Goal: Information Seeking & Learning: Learn about a topic

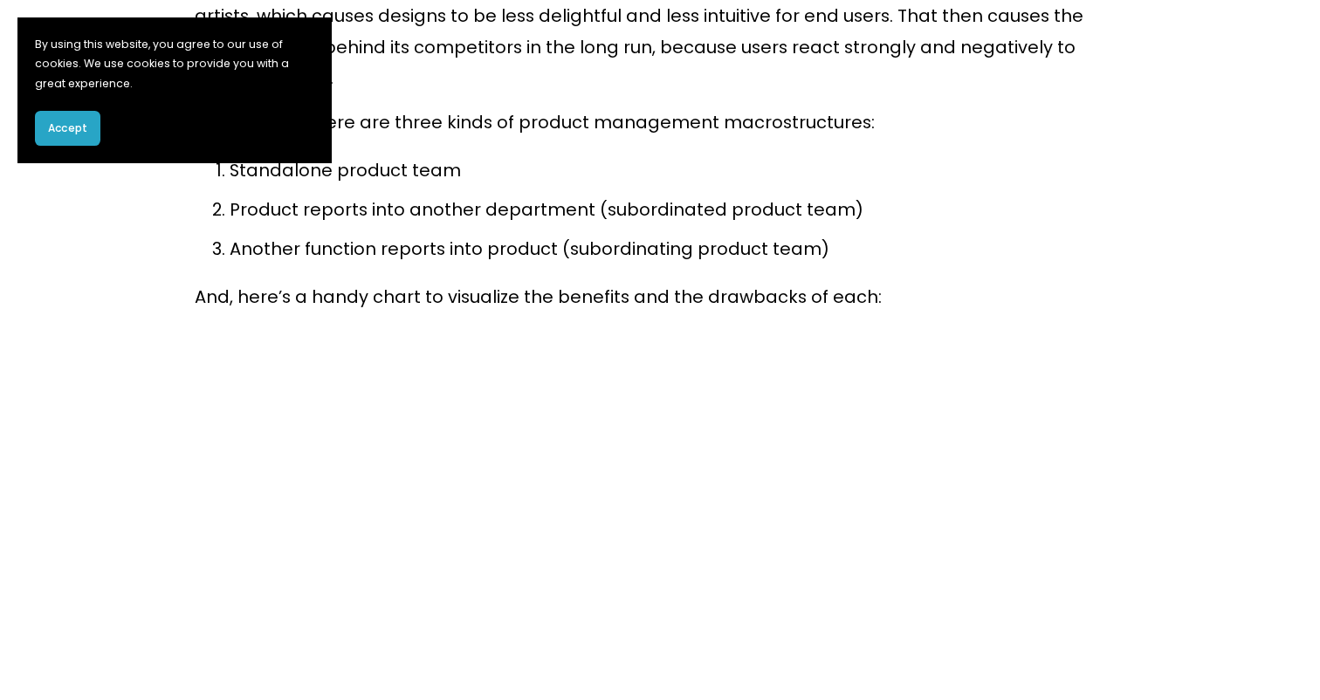
scroll to position [3722, 0]
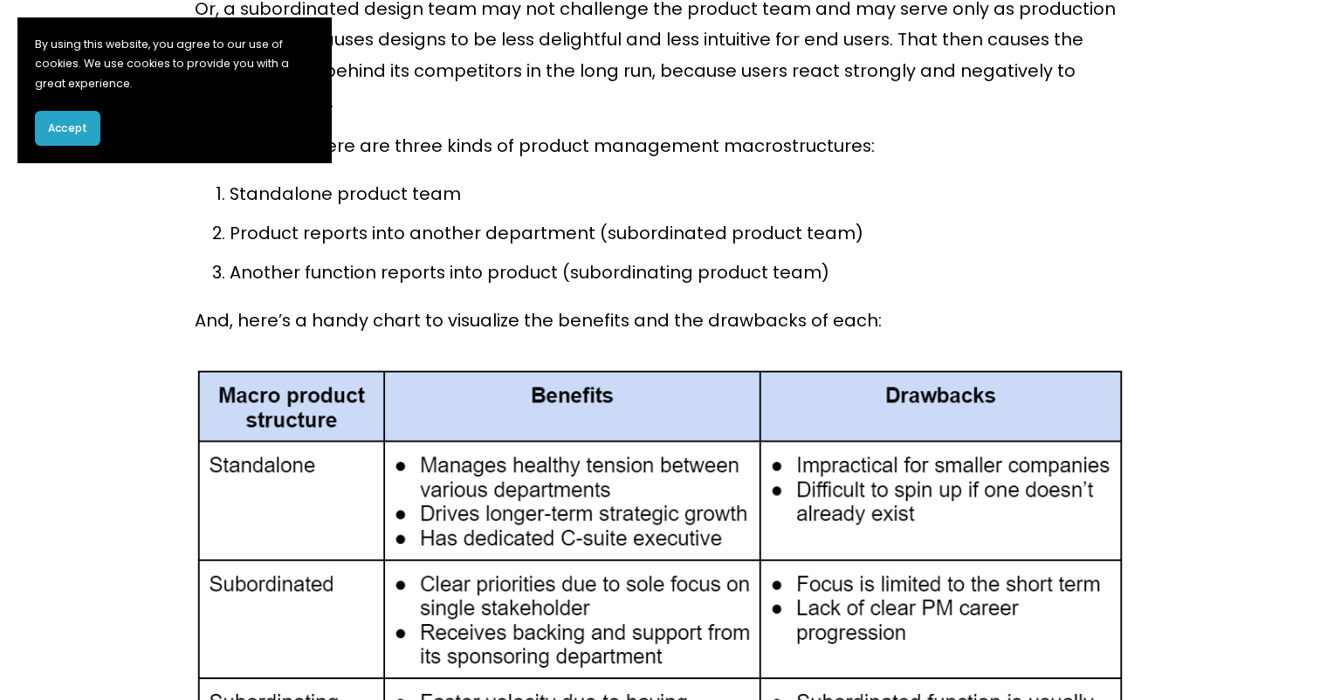
click at [73, 130] on span "Accept" at bounding box center [67, 128] width 39 height 16
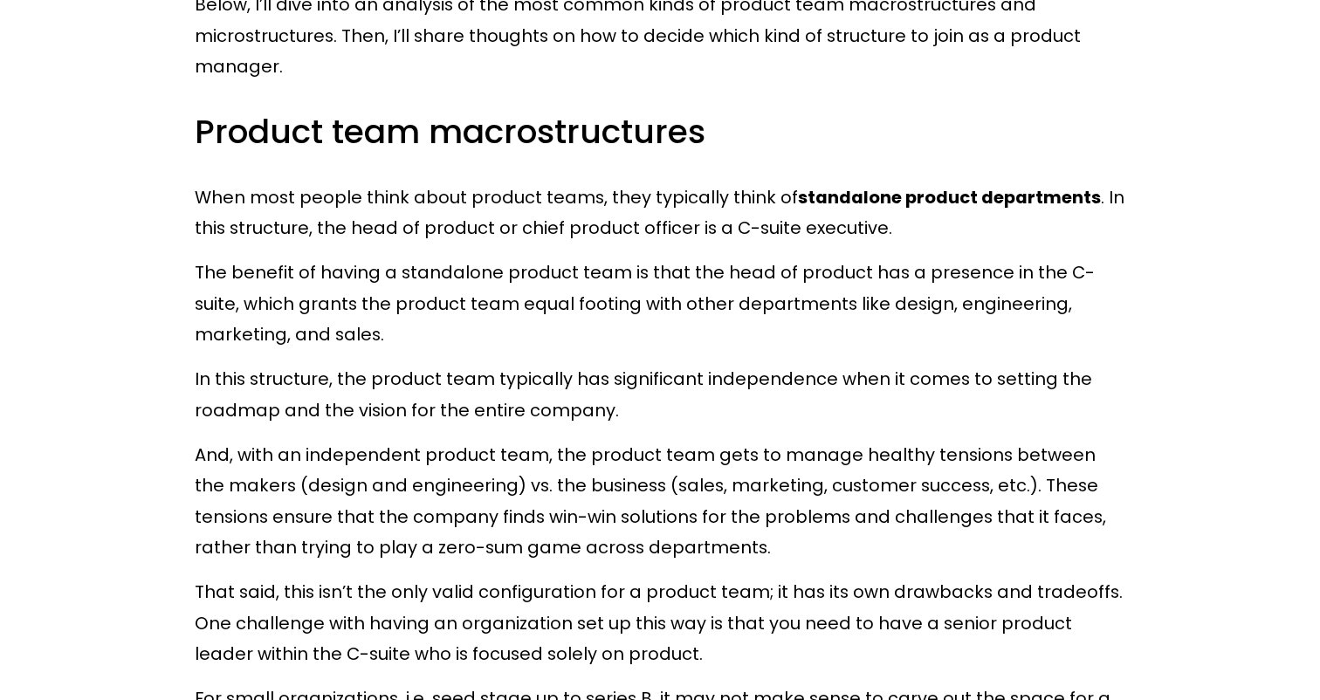
scroll to position [1161, 0]
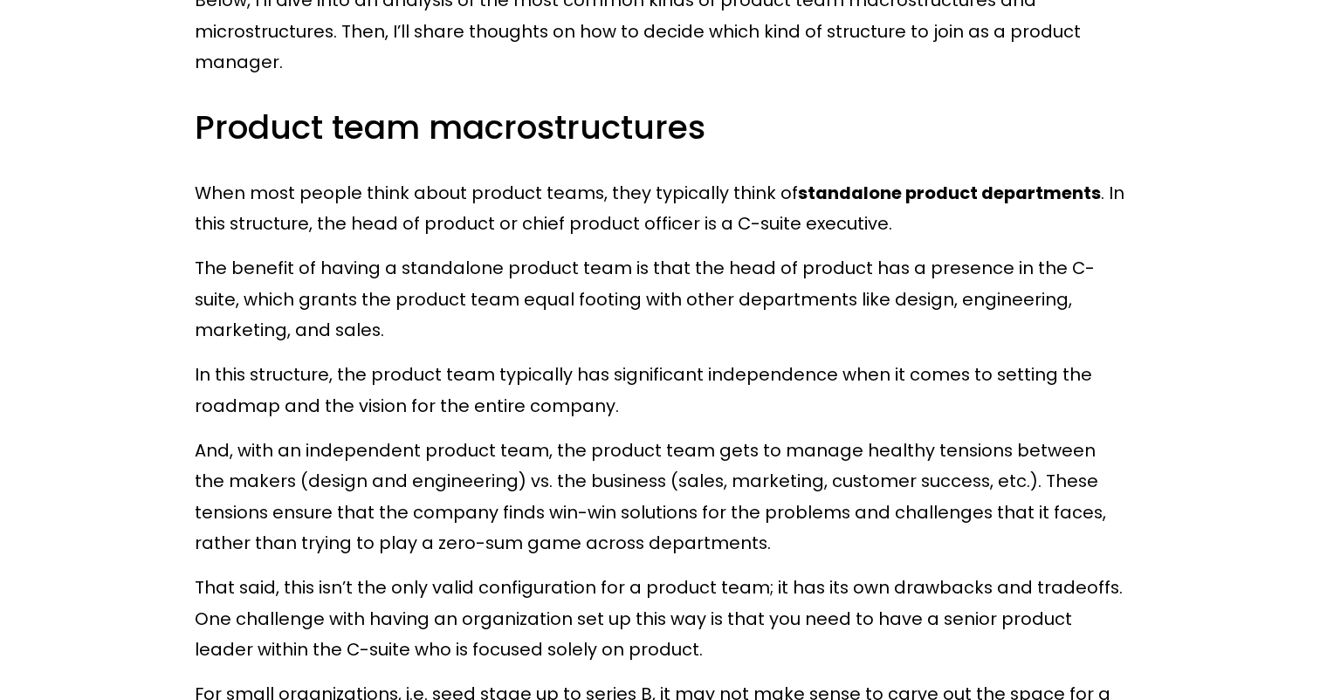
click at [566, 230] on p "When most people think about product teams, they typically think of standalone …" at bounding box center [660, 209] width 931 height 62
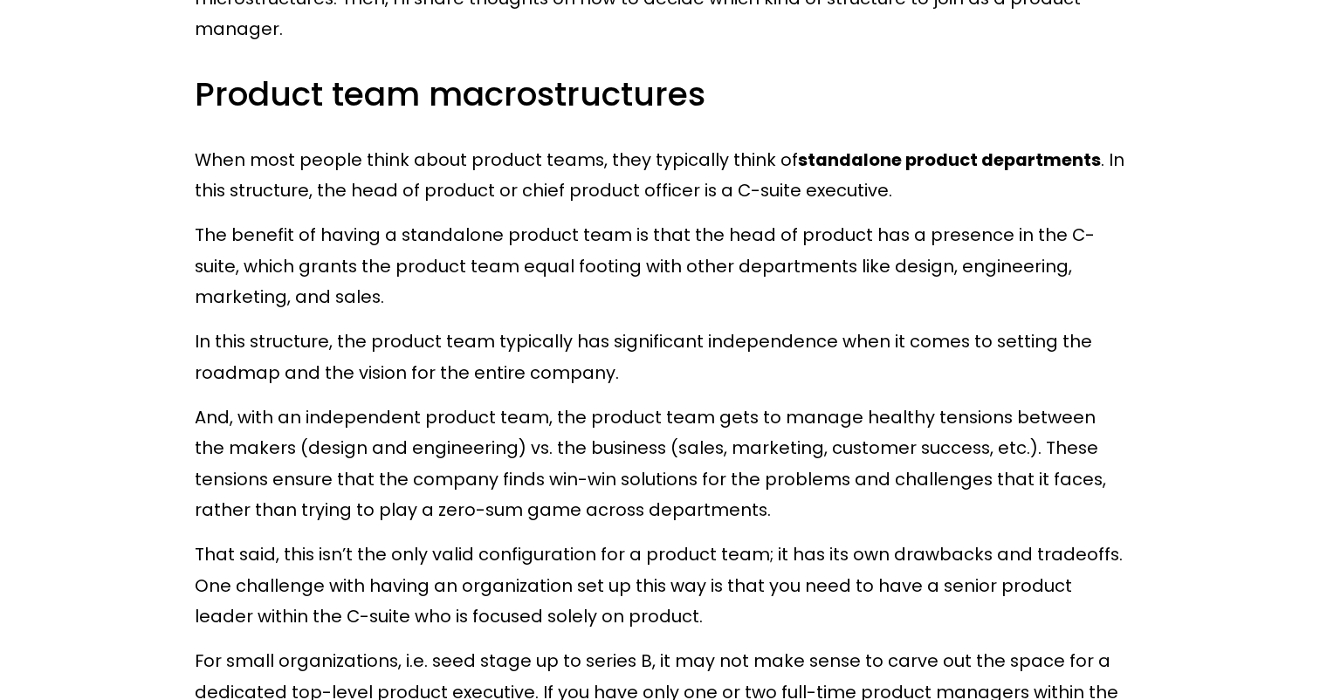
scroll to position [1220, 0]
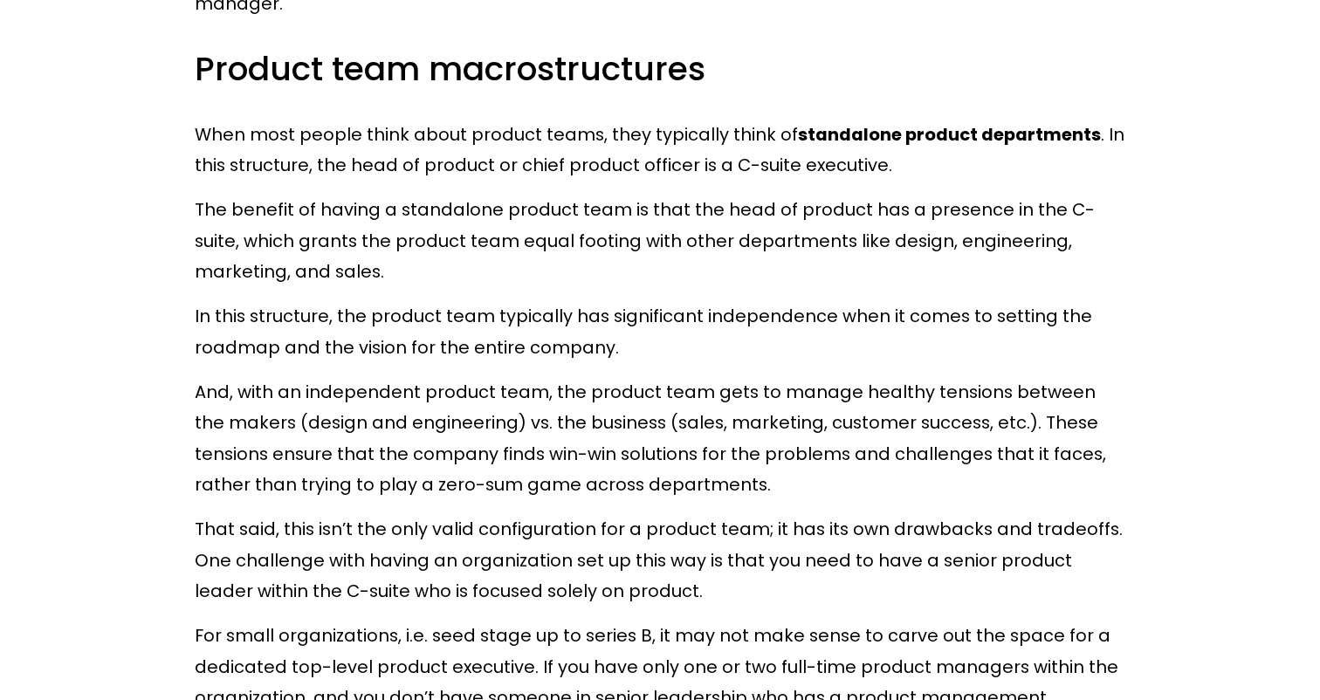
click at [518, 250] on p "The benefit of having a standalone product team is that the head of product has…" at bounding box center [660, 241] width 931 height 93
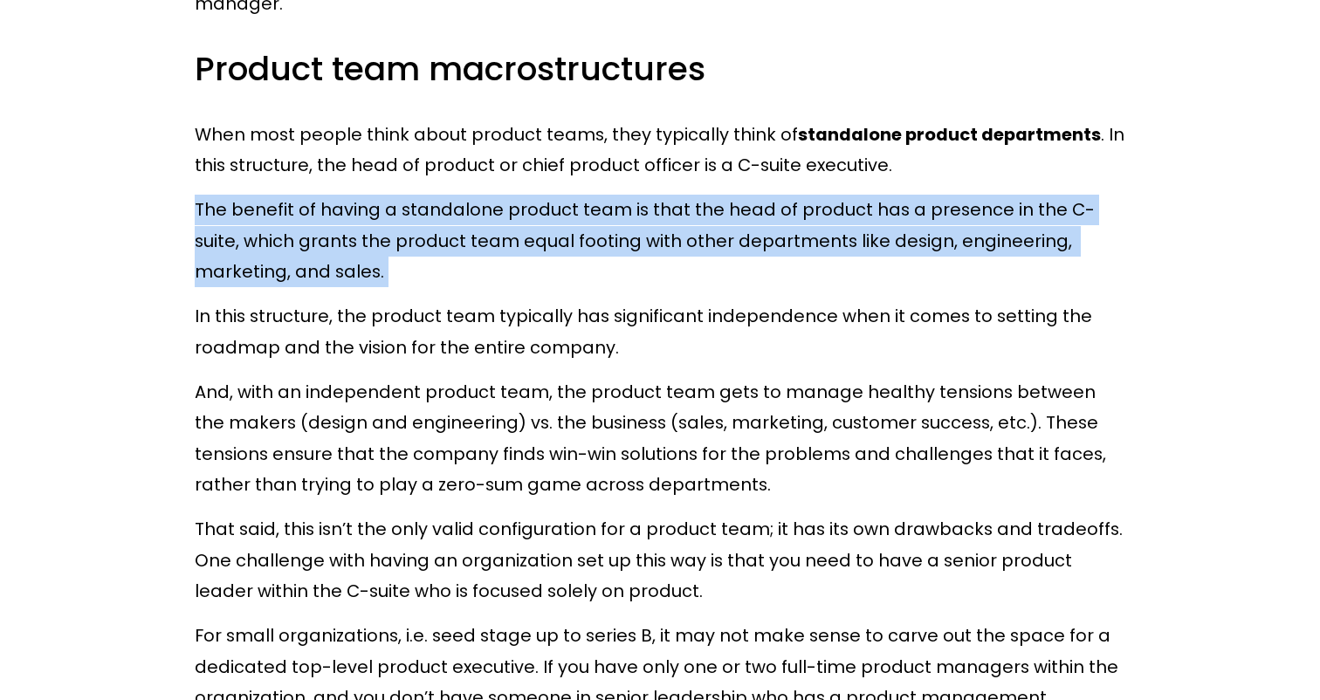
click at [518, 250] on p "The benefit of having a standalone product team is that the head of product has…" at bounding box center [660, 241] width 931 height 93
click at [521, 267] on p "The benefit of having a standalone product team is that the head of product has…" at bounding box center [660, 241] width 931 height 93
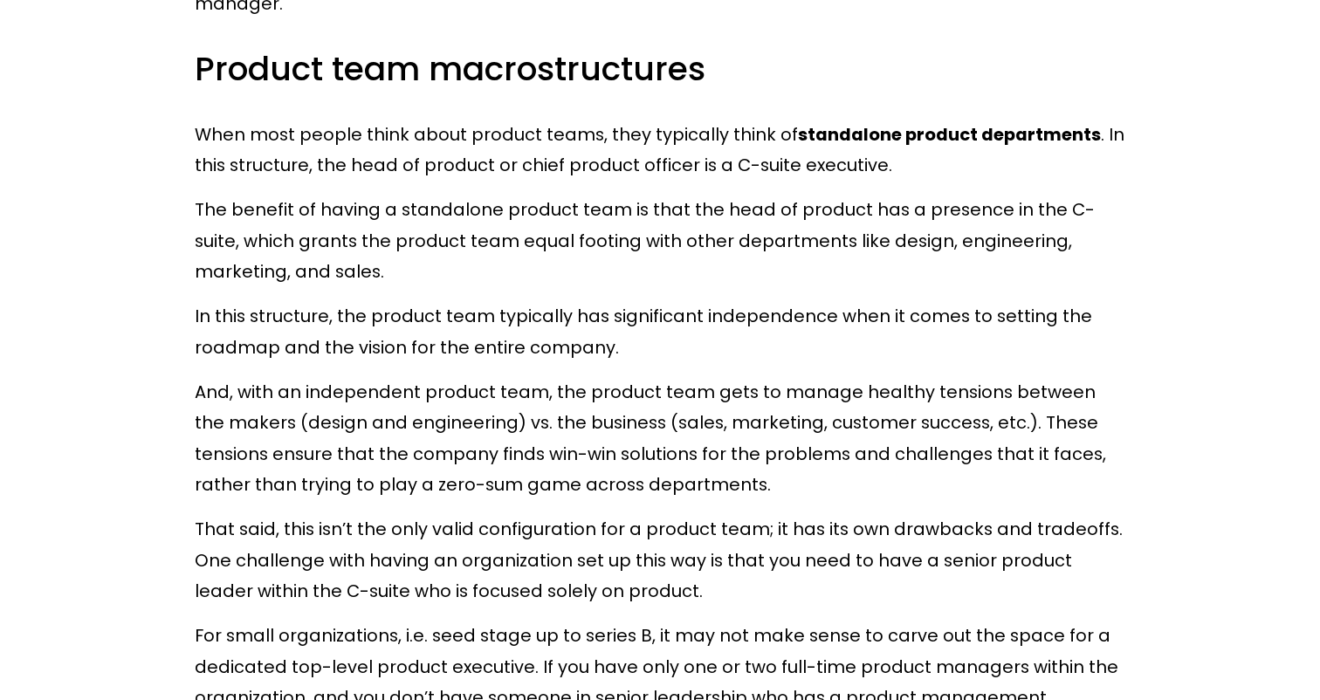
click at [547, 313] on p "In this structure, the product team typically has significant independence when…" at bounding box center [660, 332] width 931 height 62
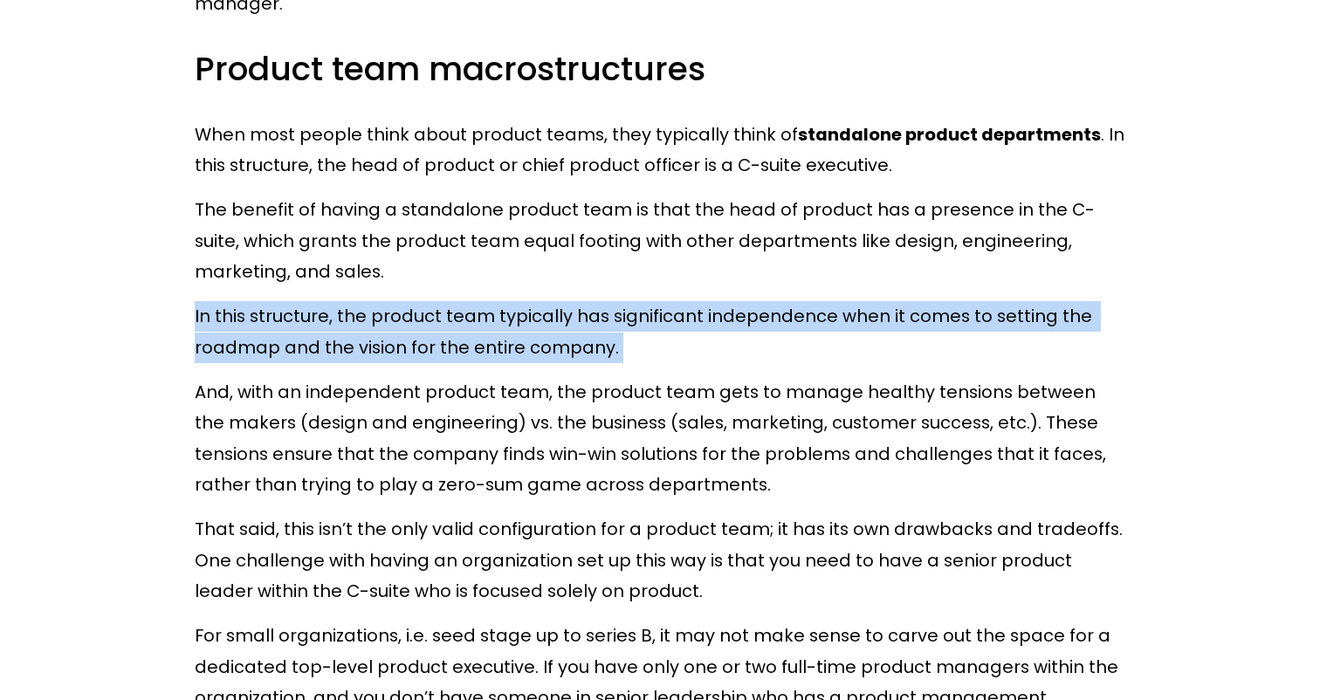
click at [547, 313] on p "In this structure, the product team typically has significant independence when…" at bounding box center [660, 332] width 931 height 62
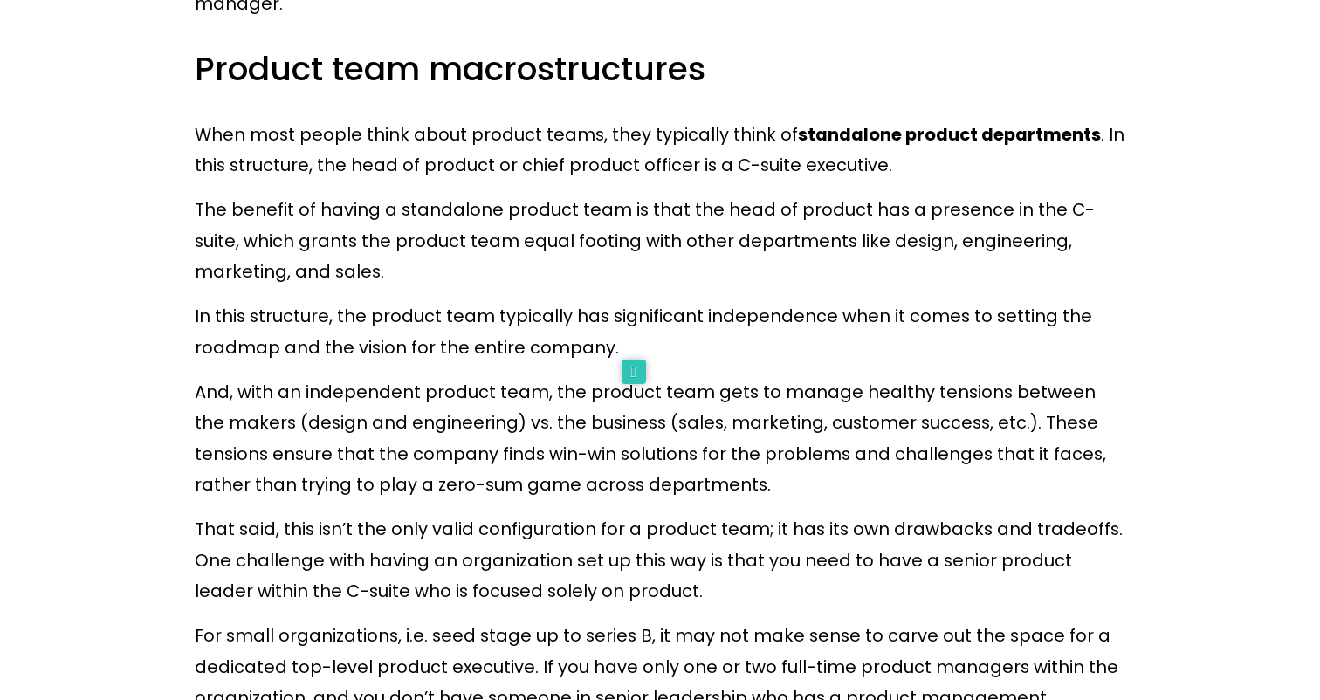
click at [605, 315] on p "In this structure, the product team typically has significant independence when…" at bounding box center [660, 332] width 931 height 62
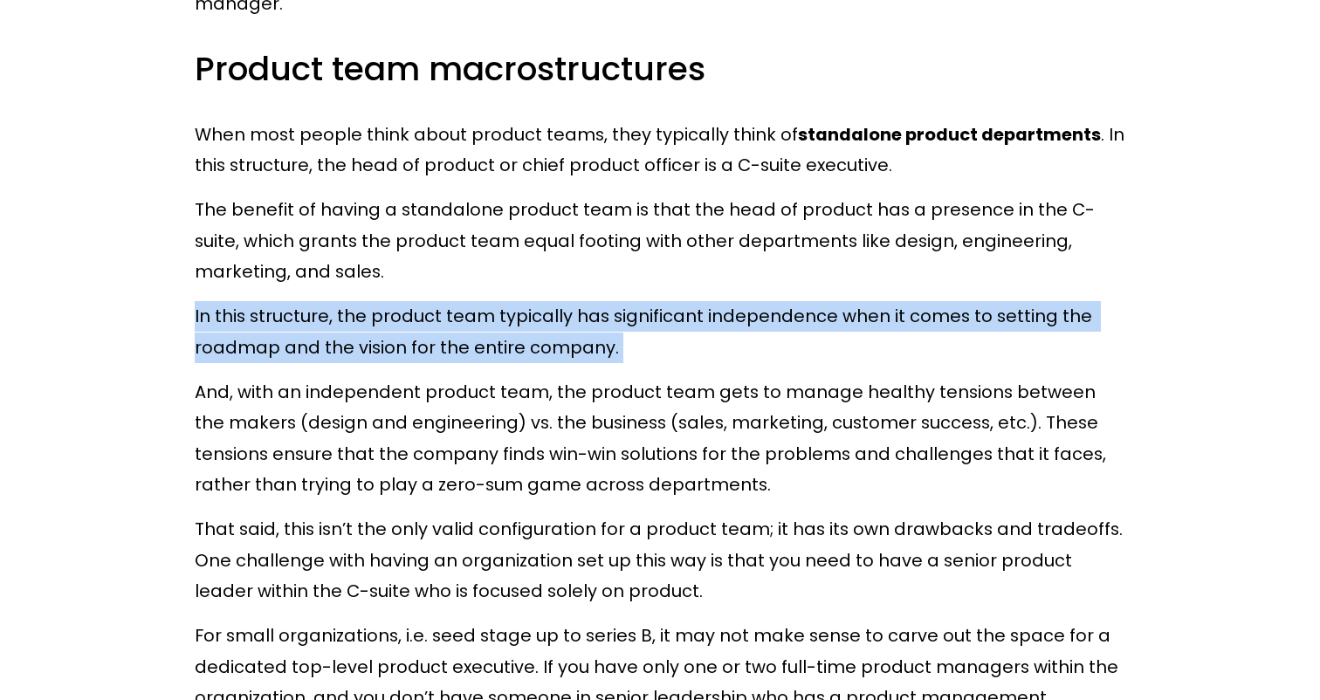
click at [605, 315] on p "In this structure, the product team typically has significant independence when…" at bounding box center [660, 332] width 931 height 62
click at [607, 347] on p "In this structure, the product team typically has significant independence when…" at bounding box center [660, 332] width 931 height 62
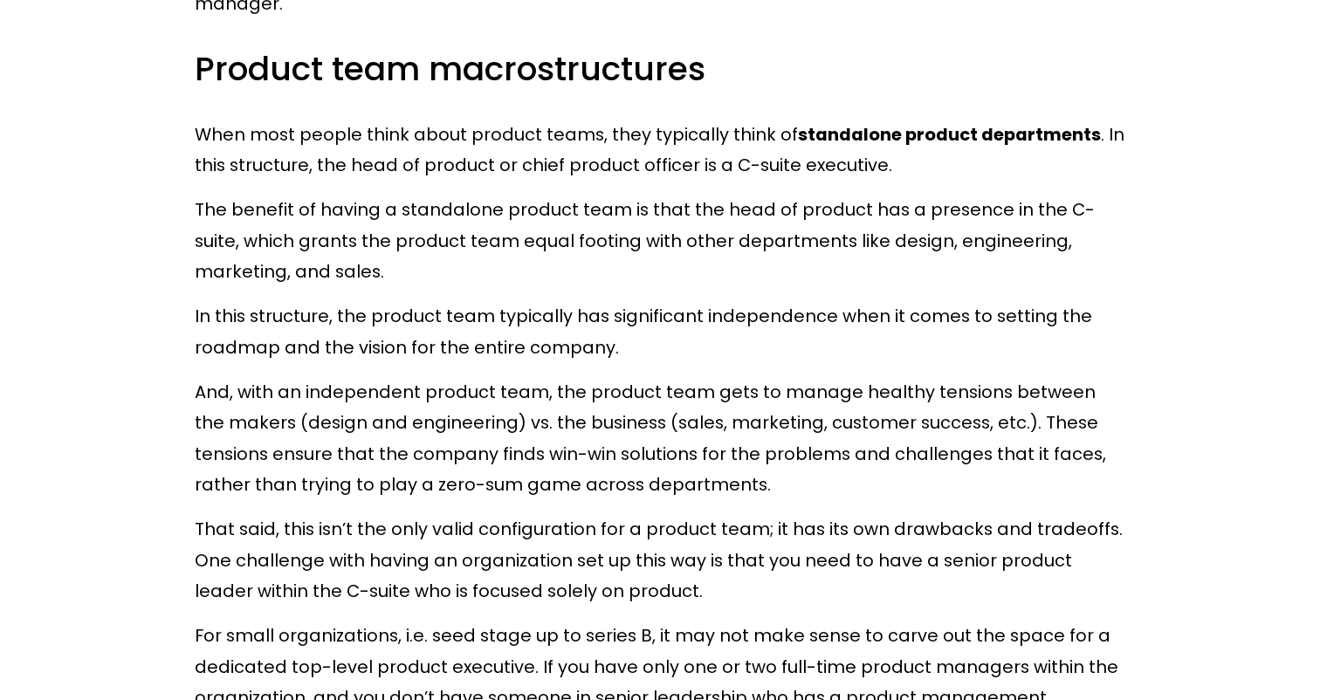
click at [607, 347] on p "In this structure, the product team typically has significant independence when…" at bounding box center [660, 332] width 931 height 62
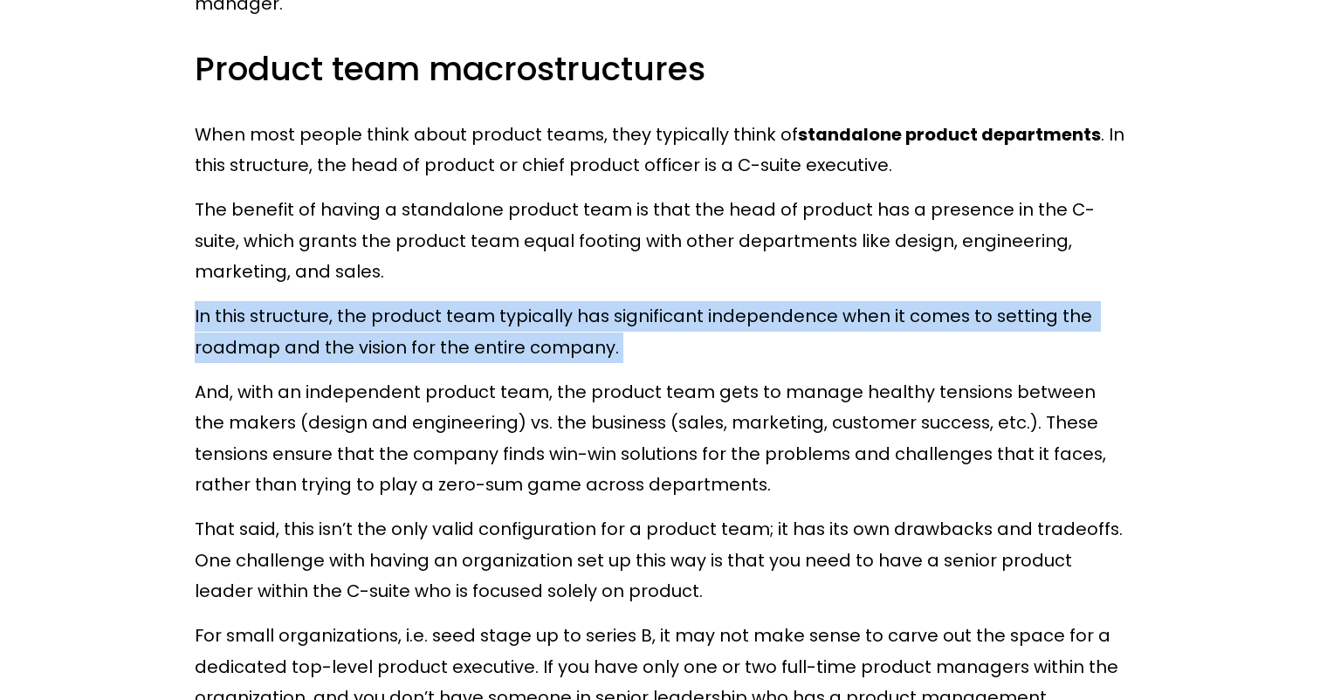
click at [607, 347] on p "In this structure, the product team typically has significant independence when…" at bounding box center [660, 332] width 931 height 62
click at [607, 346] on p "In this structure, the product team typically has significant independence when…" at bounding box center [660, 332] width 931 height 62
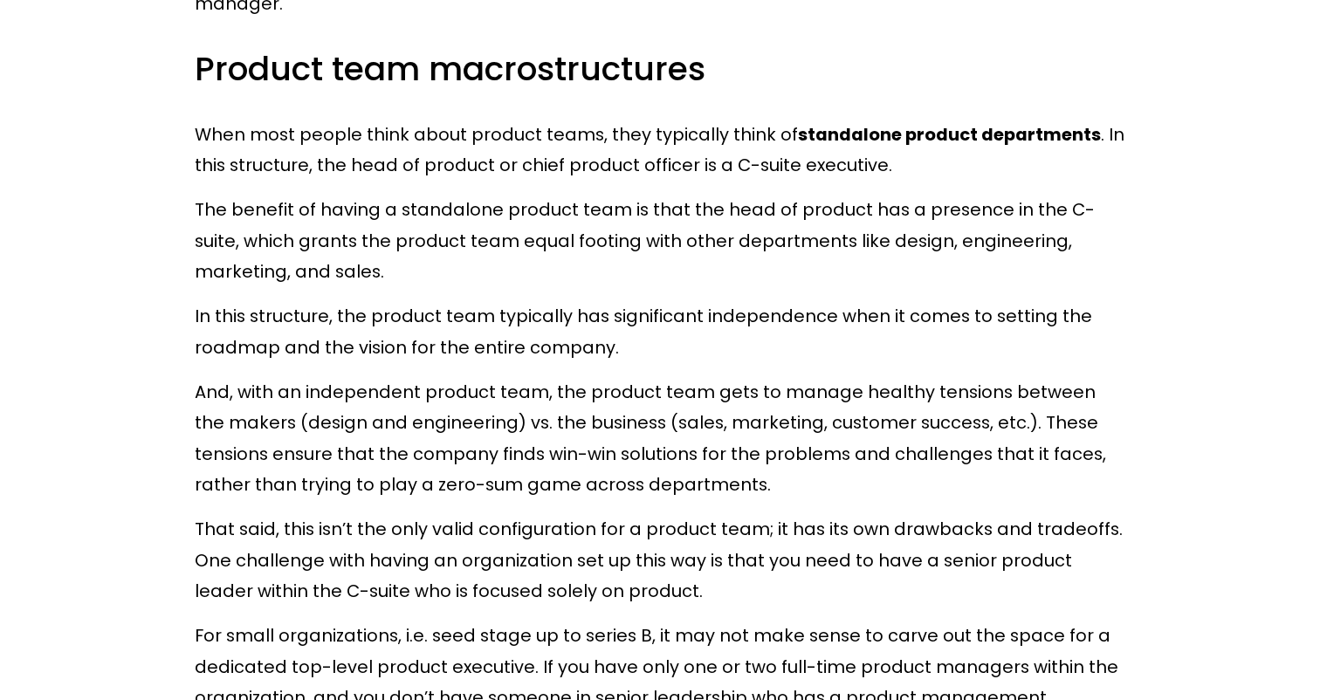
click at [607, 346] on p "In this structure, the product team typically has significant independence when…" at bounding box center [660, 332] width 931 height 62
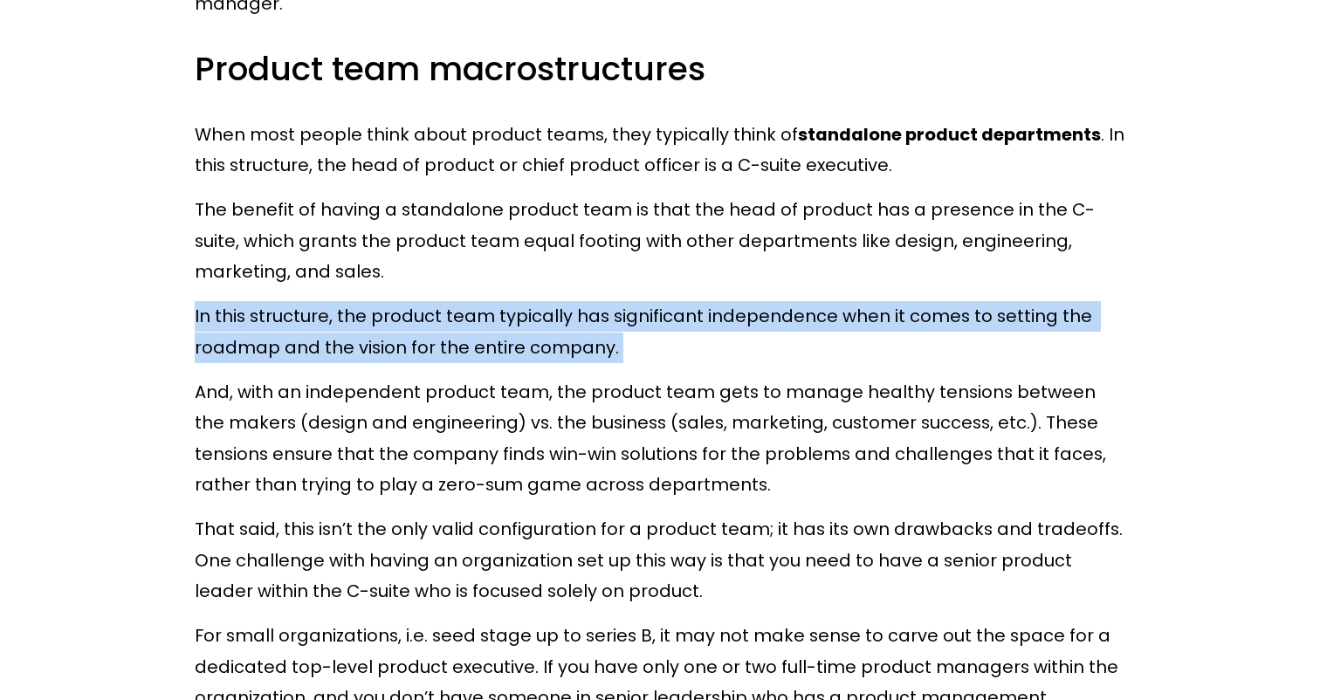
click at [607, 346] on p "In this structure, the product team typically has significant independence when…" at bounding box center [660, 332] width 931 height 62
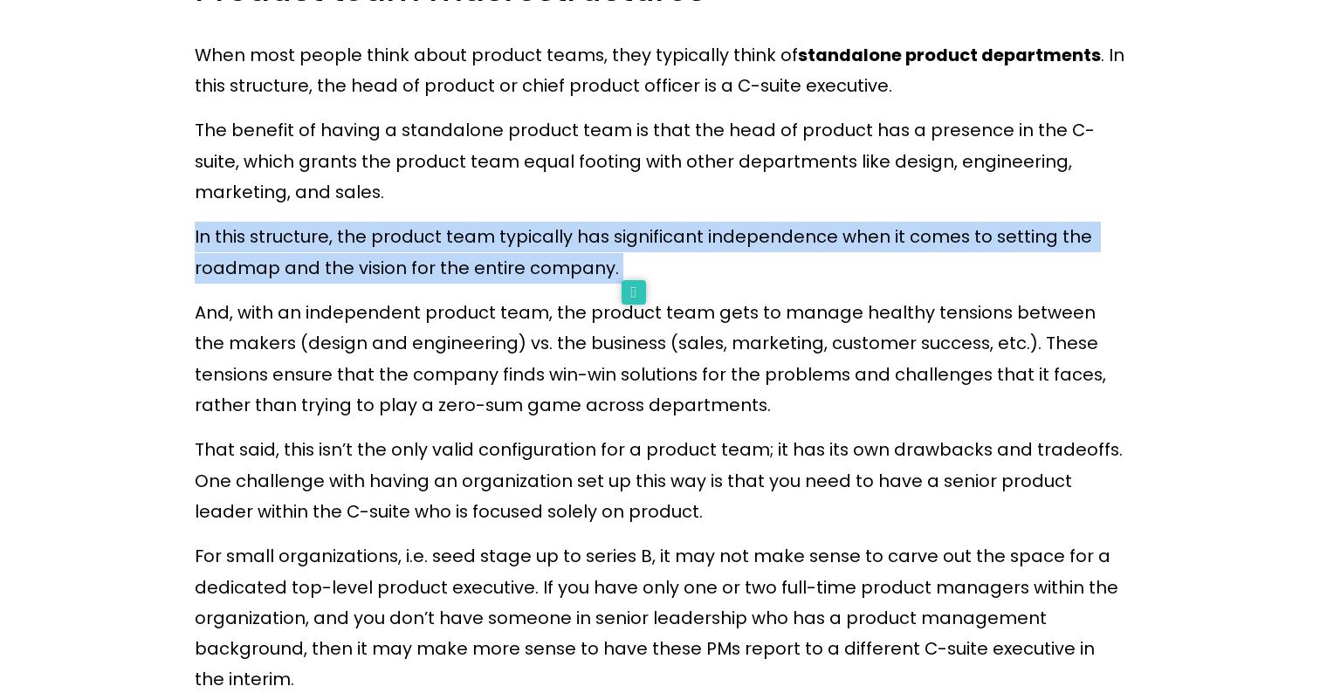
scroll to position [1304, 0]
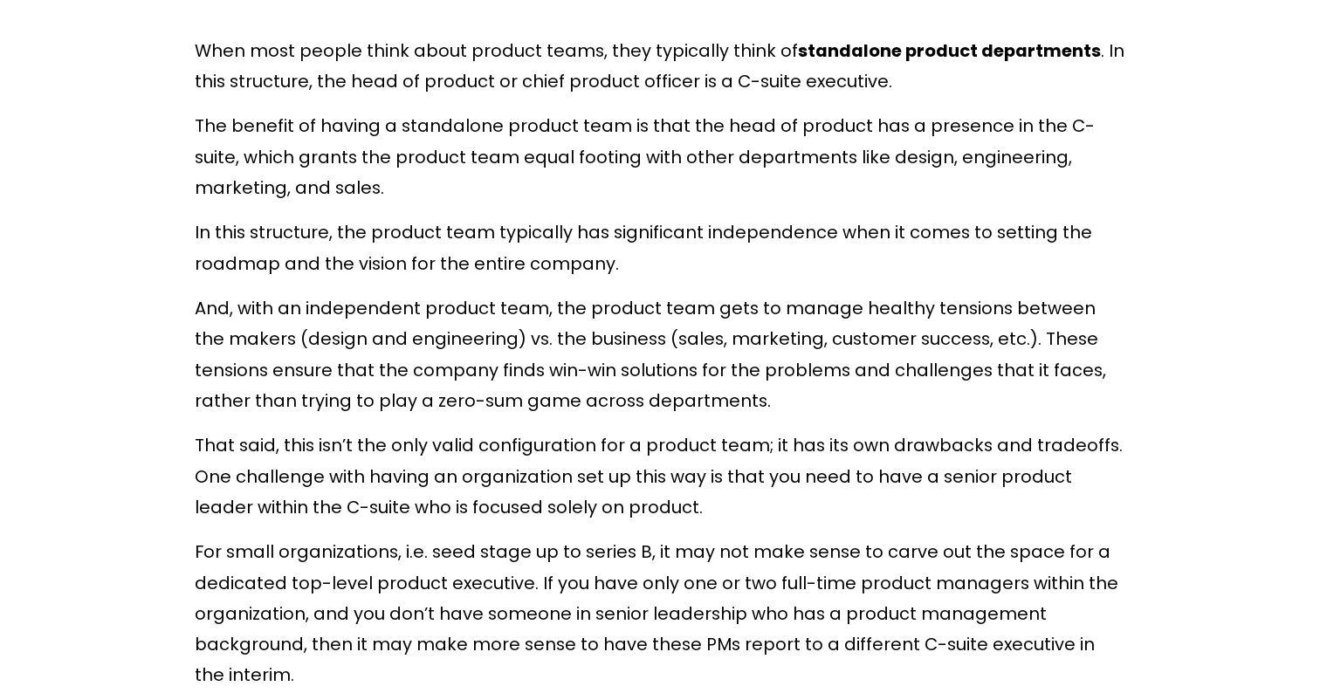
click at [599, 363] on p "And, with an independent product team, the product team gets to manage healthy …" at bounding box center [660, 354] width 931 height 123
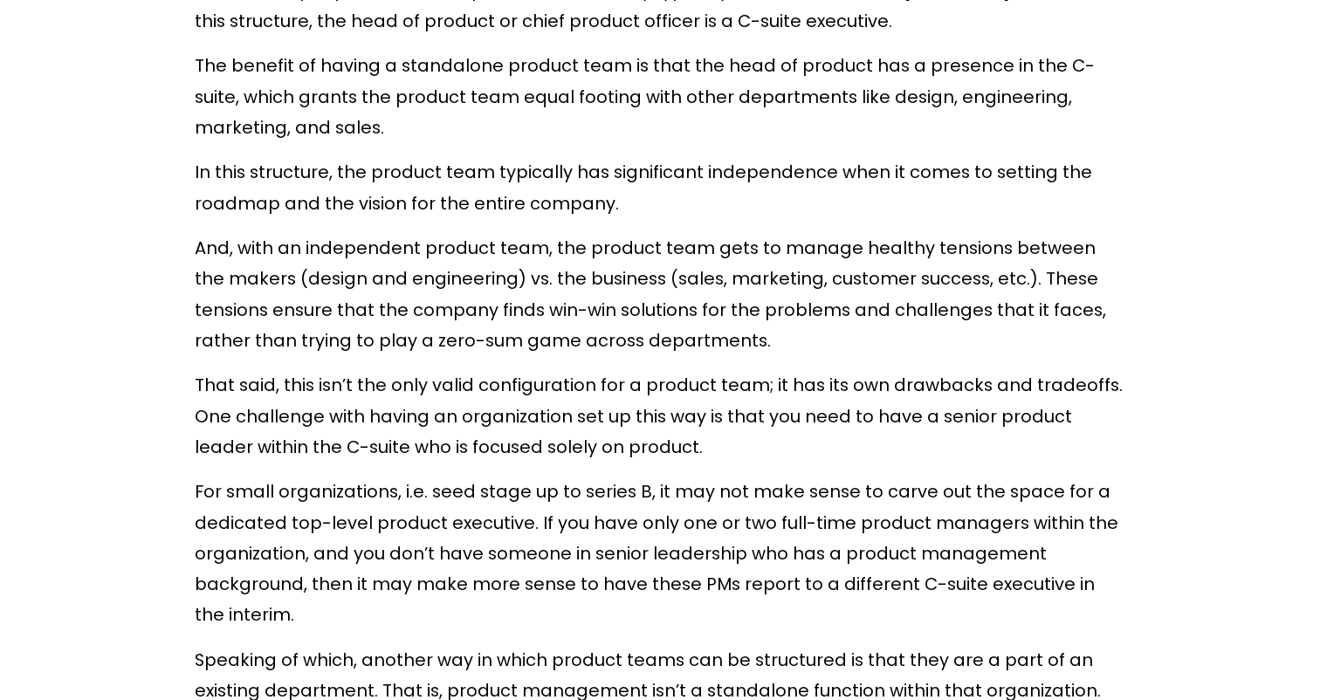
scroll to position [1397, 0]
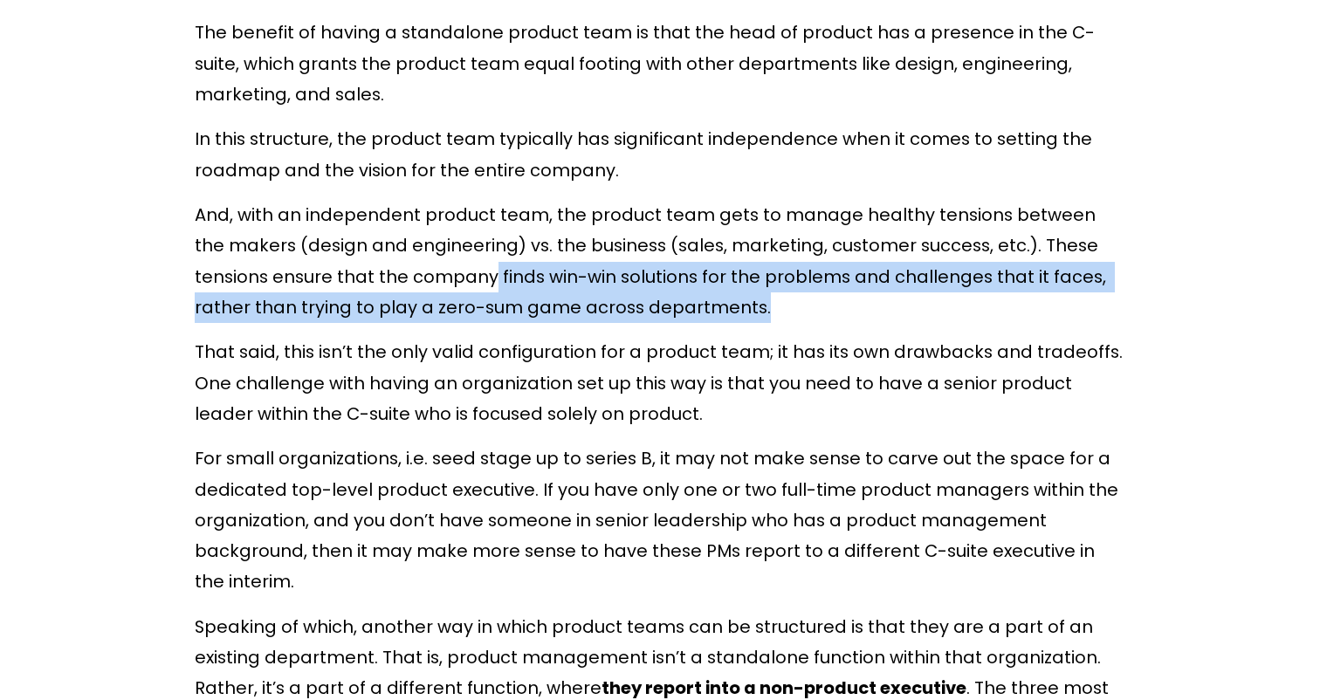
drag, startPoint x: 411, startPoint y: 274, endPoint x: 732, endPoint y: 300, distance: 321.5
click at [732, 300] on p "And, with an independent product team, the product team gets to manage healthy …" at bounding box center [660, 261] width 931 height 123
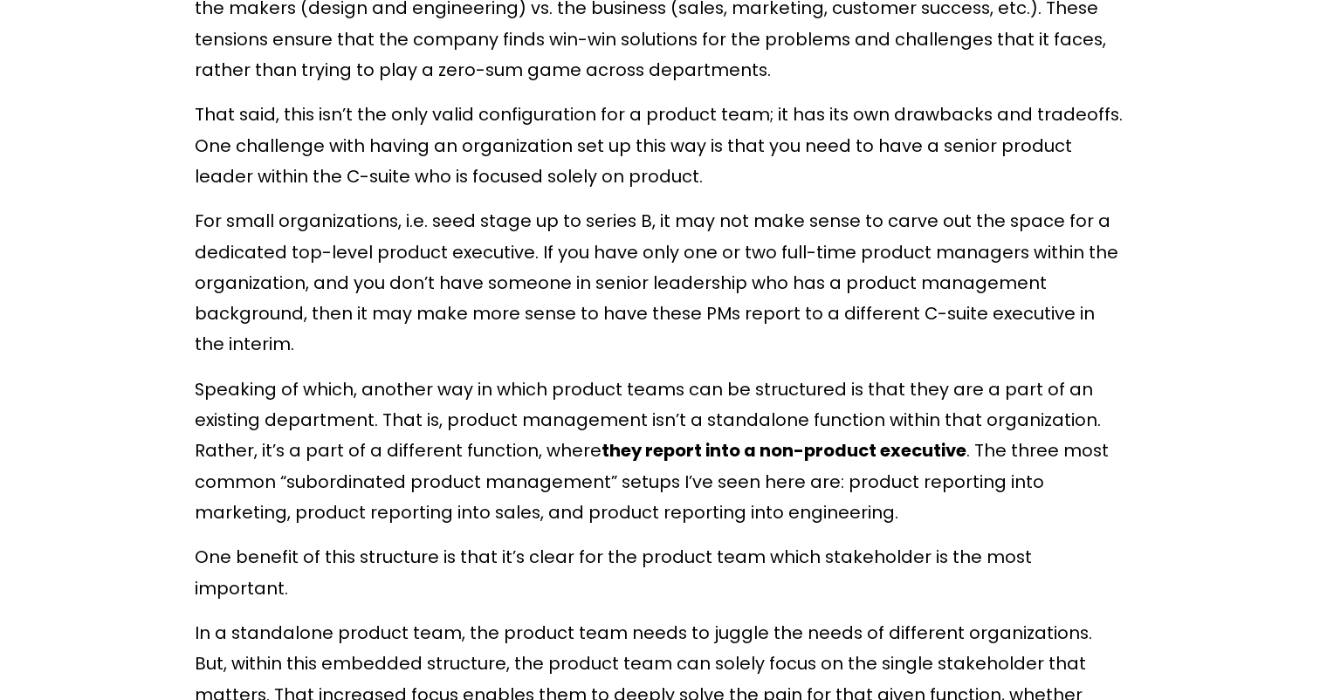
scroll to position [1678, 0]
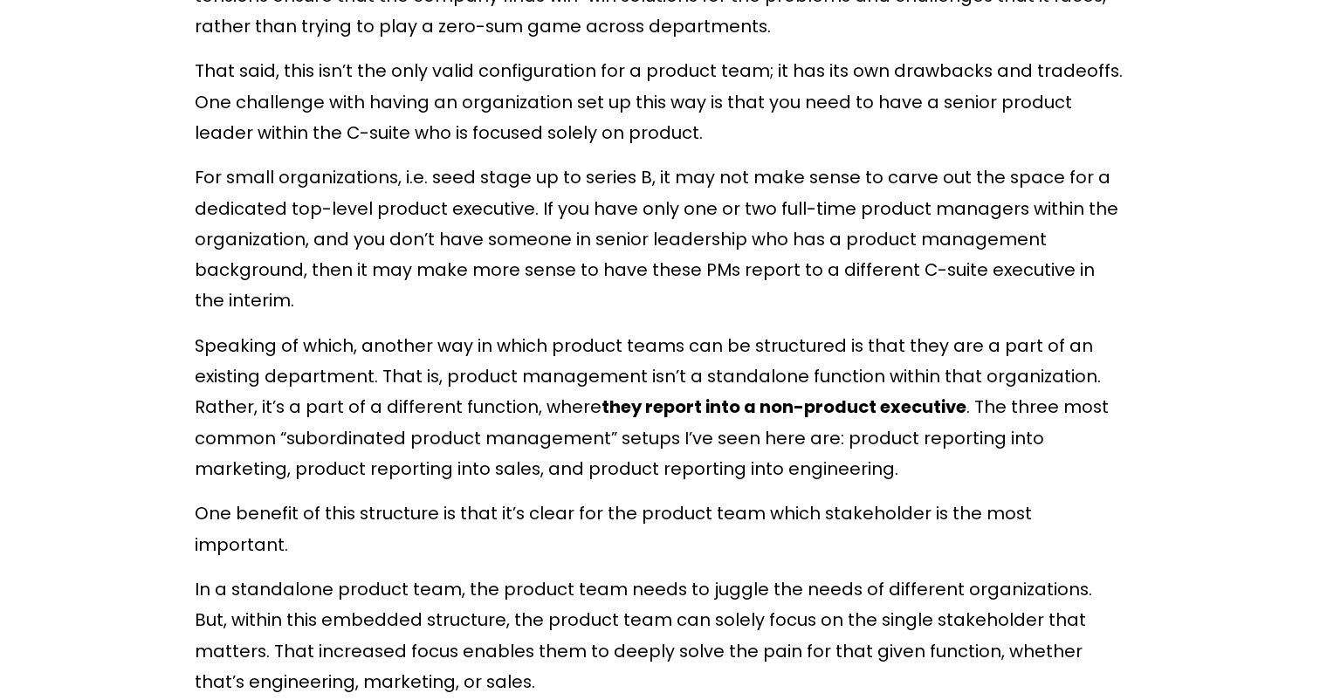
click at [747, 243] on p "For small organizations, i.e. seed stage up to series B, it may not make sense …" at bounding box center [660, 239] width 931 height 155
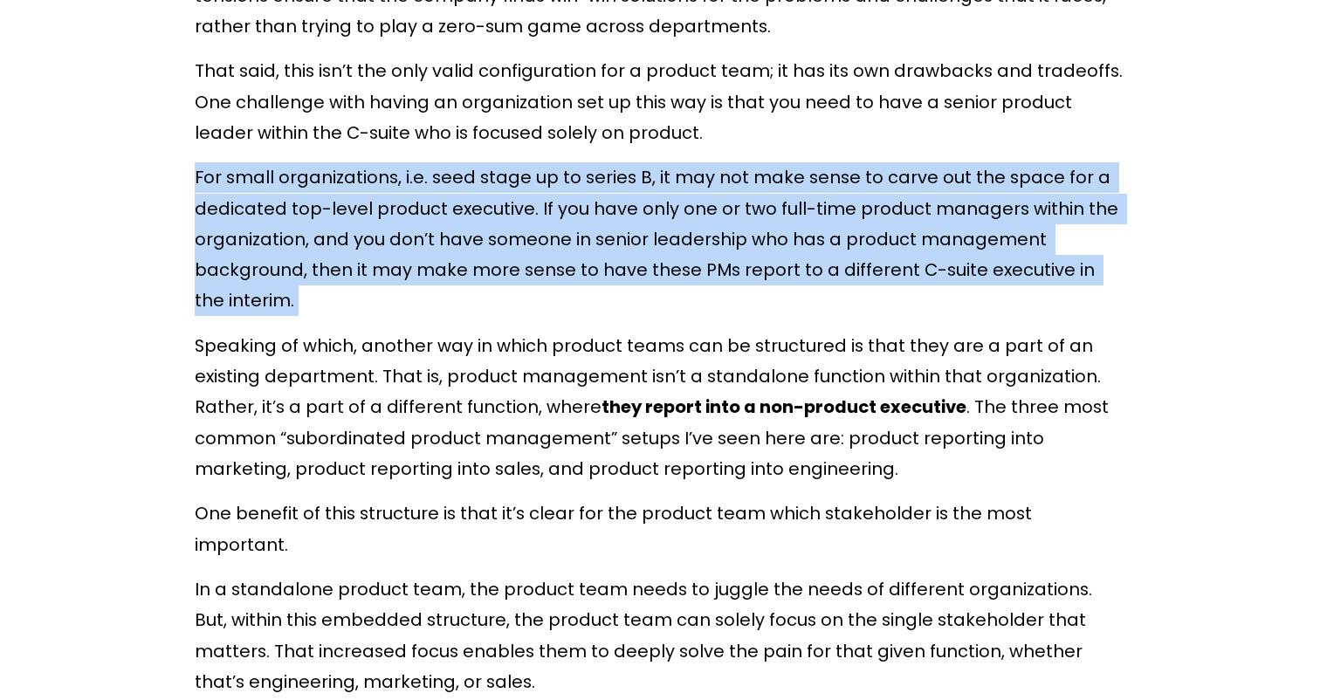
click at [747, 243] on p "For small organizations, i.e. seed stage up to series B, it may not make sense …" at bounding box center [660, 239] width 931 height 155
click at [541, 281] on p "For small organizations, i.e. seed stage up to series B, it may not make sense …" at bounding box center [660, 239] width 931 height 155
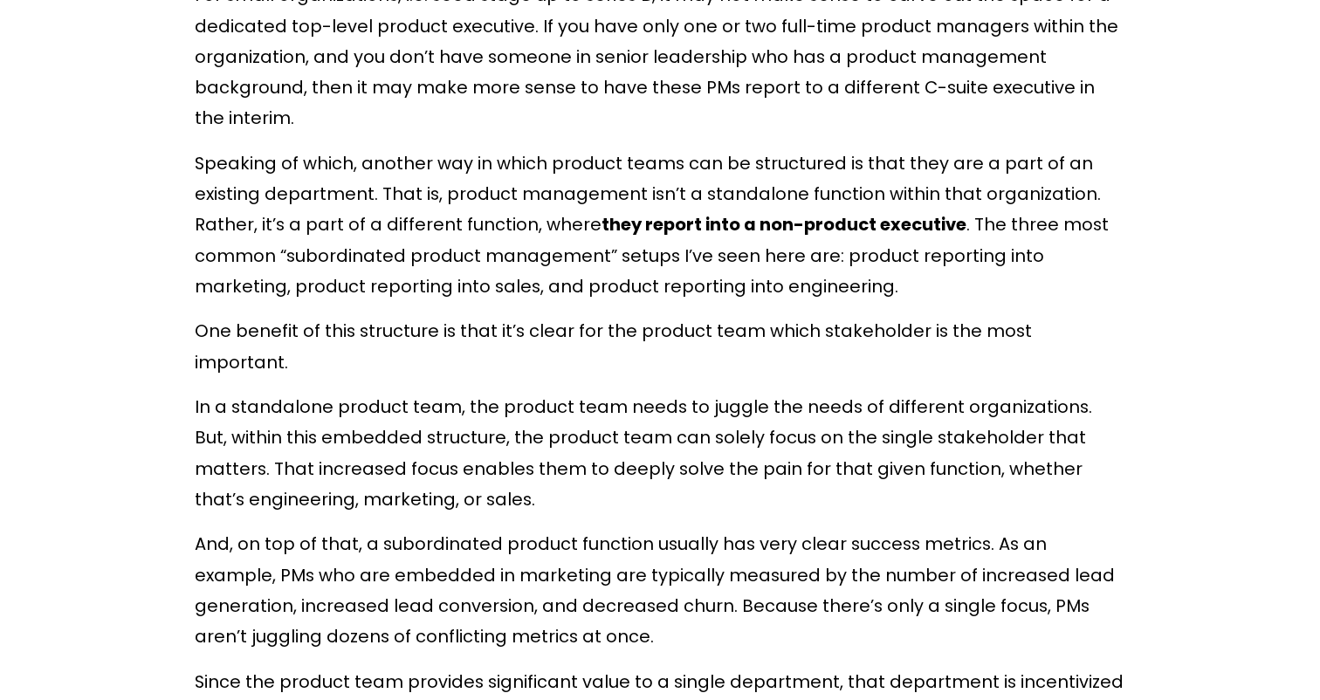
scroll to position [1865, 0]
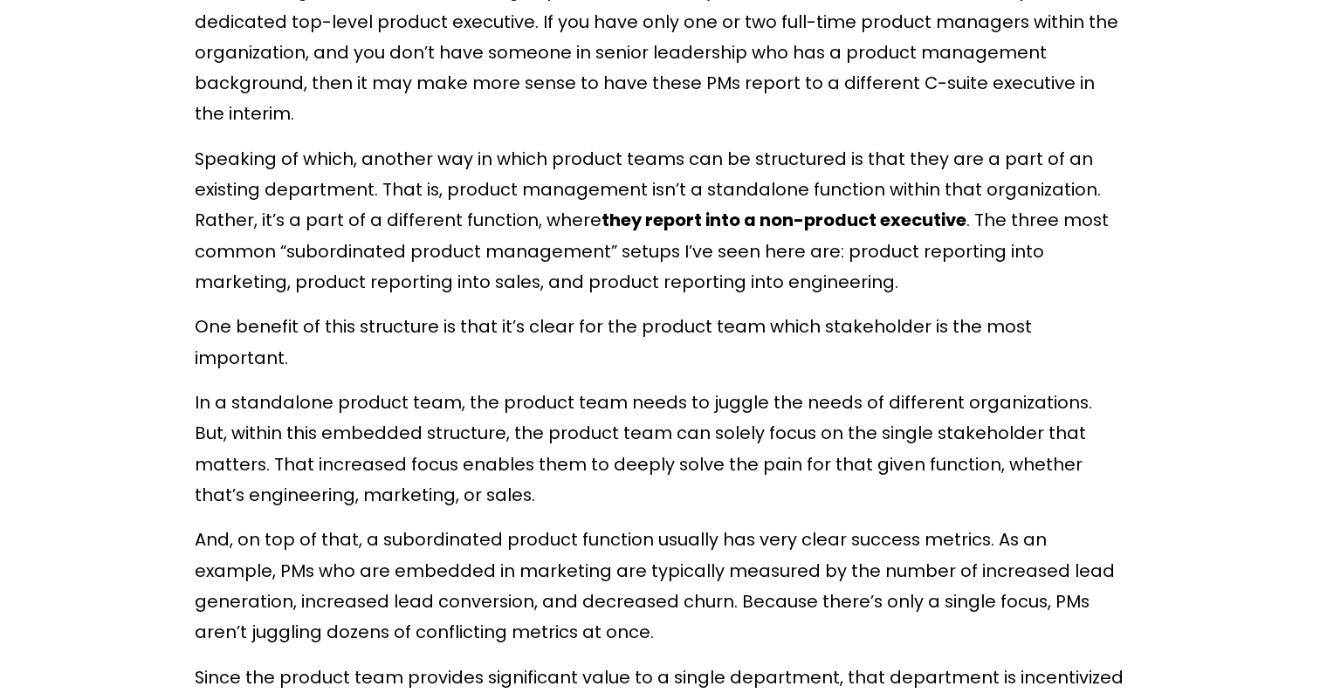
click at [392, 162] on p "Speaking of which, another way in which product teams can be structured is that…" at bounding box center [660, 221] width 931 height 155
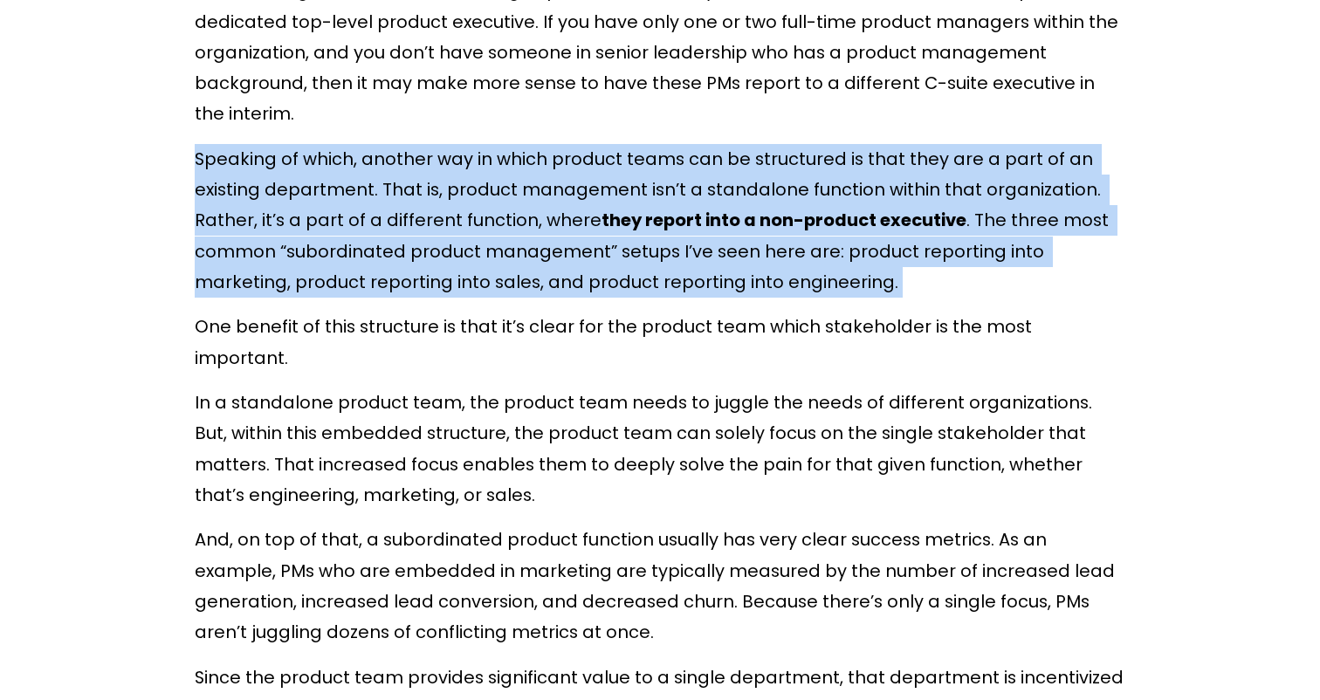
click at [392, 162] on p "Speaking of which, another way in which product teams can be structured is that…" at bounding box center [660, 221] width 931 height 155
click at [416, 171] on p "Speaking of which, another way in which product teams can be structured is that…" at bounding box center [660, 221] width 931 height 155
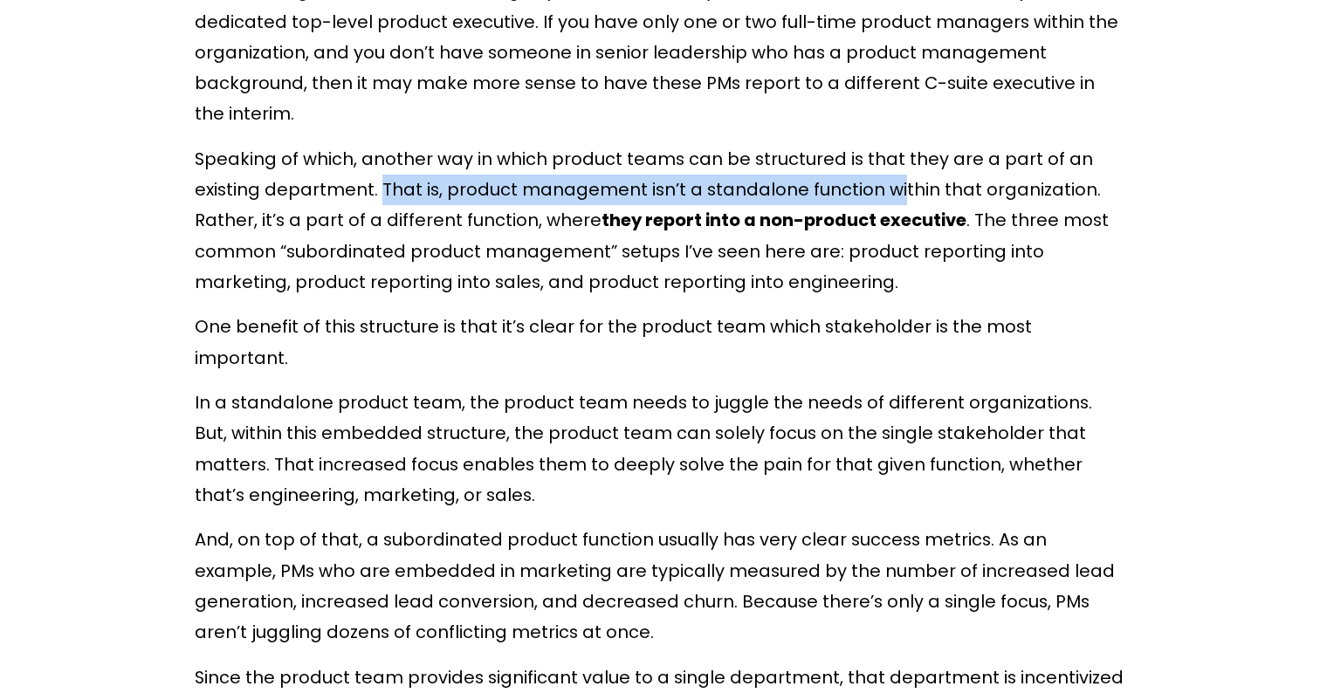
drag, startPoint x: 374, startPoint y: 190, endPoint x: 887, endPoint y: 196, distance: 513.5
click at [887, 196] on p "Speaking of which, another way in which product teams can be structured is that…" at bounding box center [660, 221] width 931 height 155
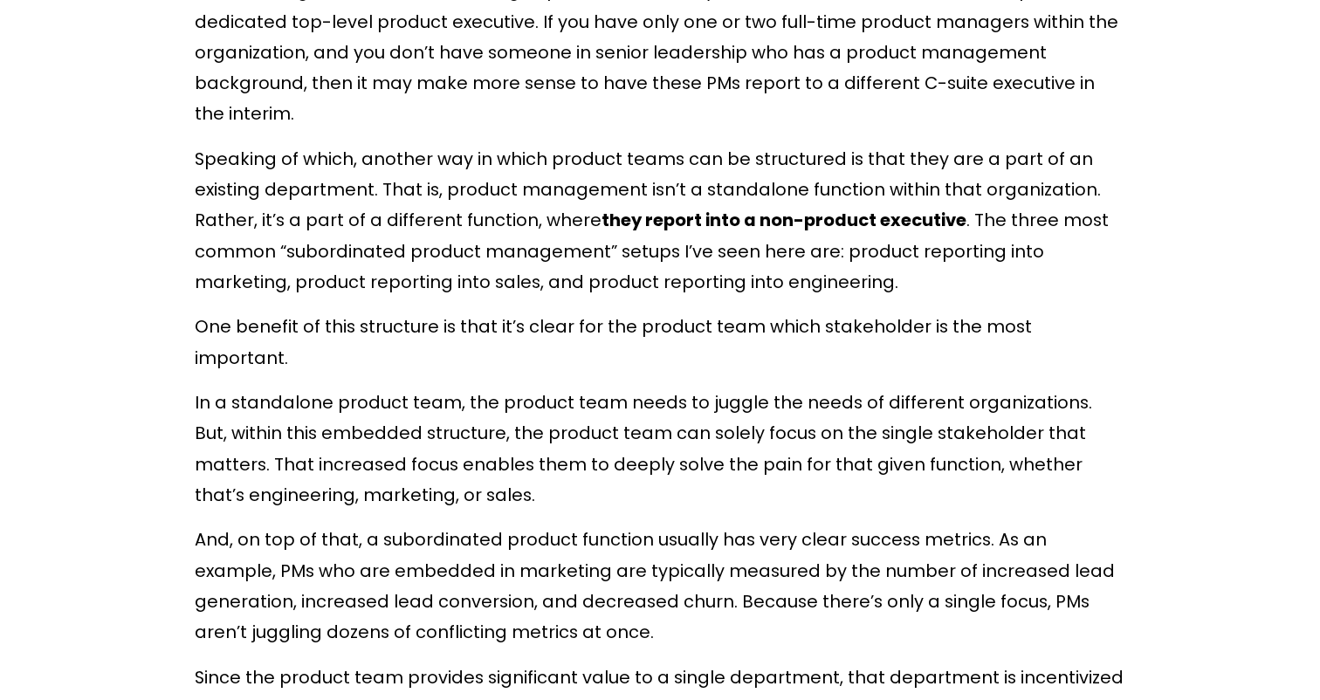
click at [458, 229] on p "Speaking of which, another way in which product teams can be structured is that…" at bounding box center [660, 221] width 931 height 155
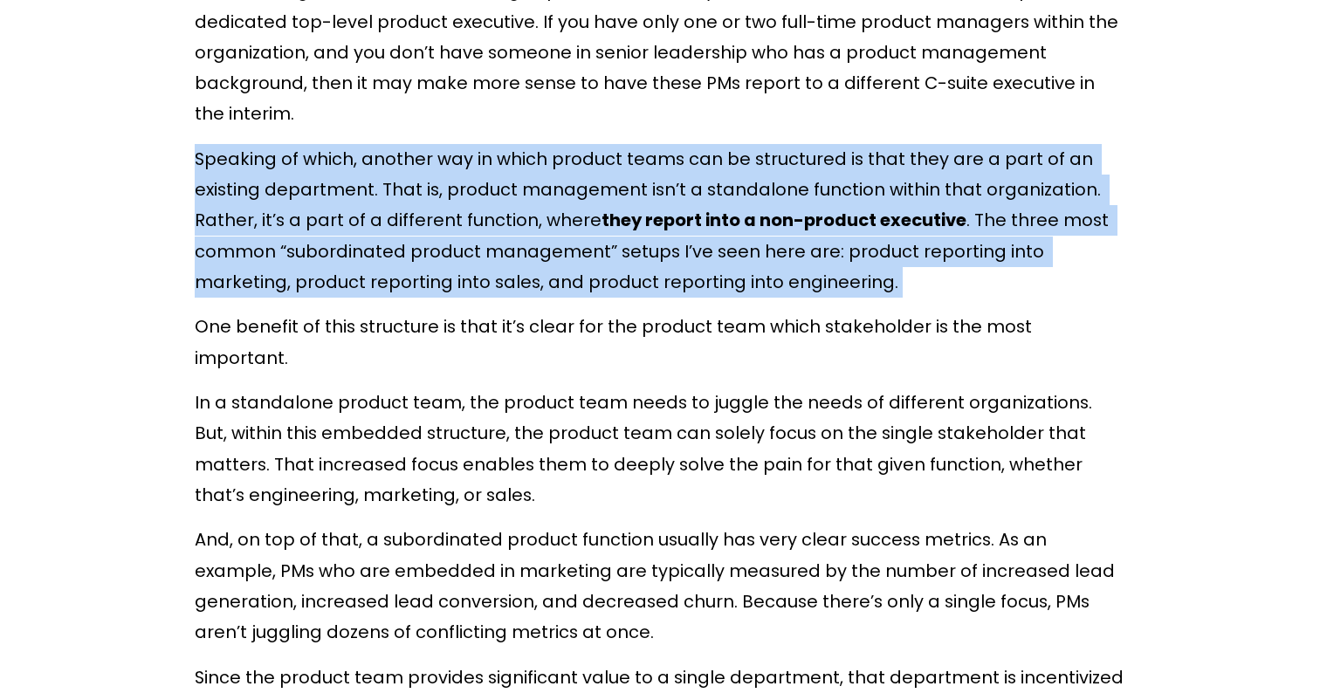
click at [458, 229] on p "Speaking of which, another way in which product teams can be structured is that…" at bounding box center [660, 221] width 931 height 155
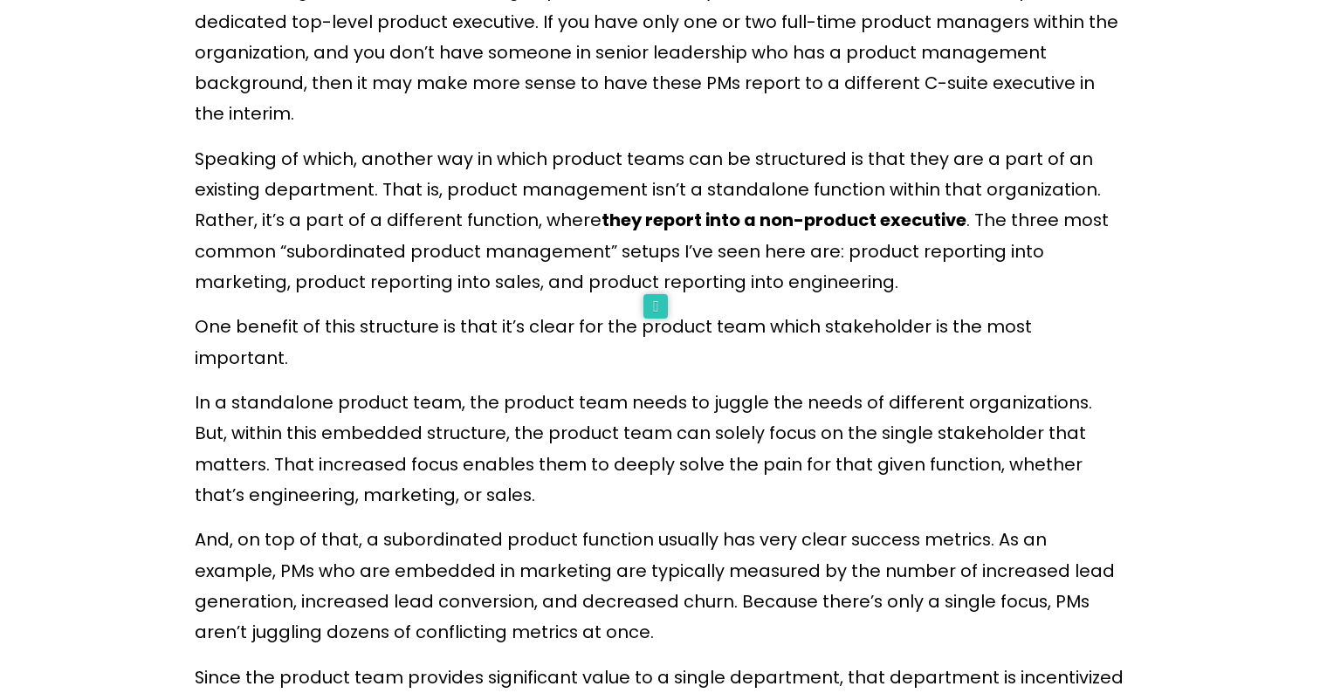
click at [459, 227] on p "Speaking of which, another way in which product teams can be structured is that…" at bounding box center [660, 221] width 931 height 155
click at [803, 231] on strong "they report into a non-product executive" at bounding box center [784, 220] width 365 height 24
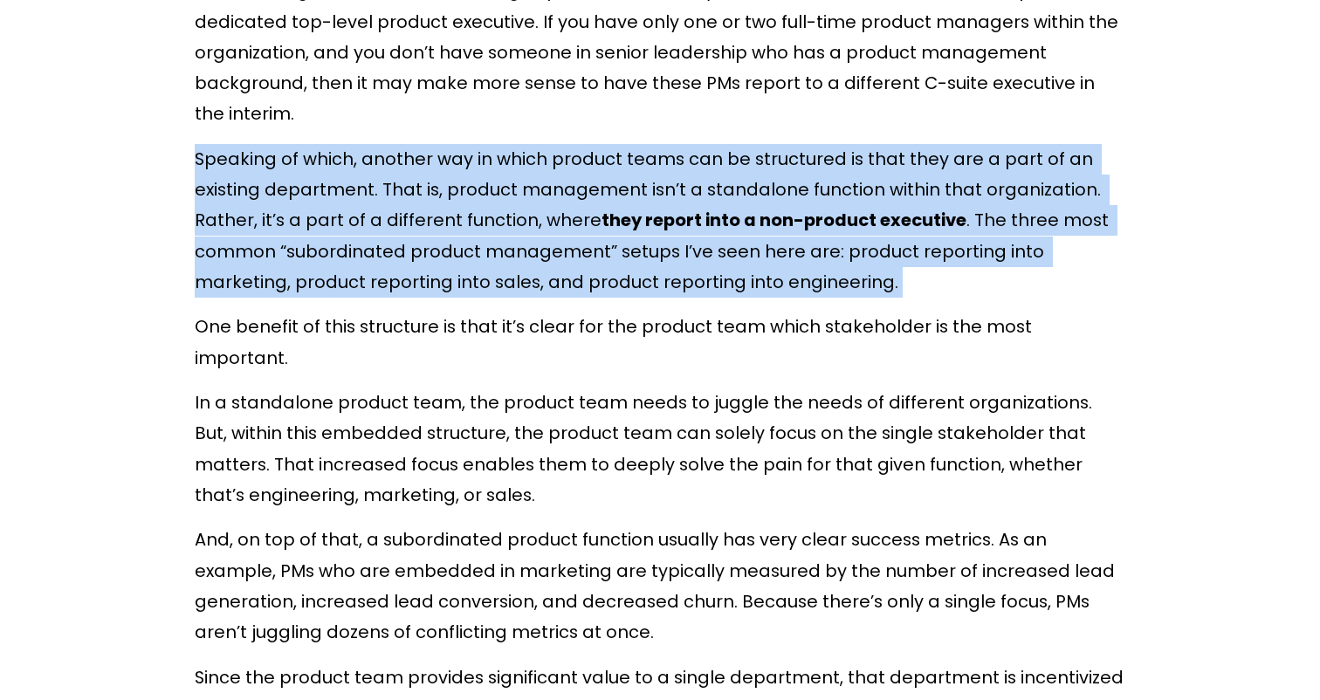
click at [803, 231] on strong "they report into a non-product executive" at bounding box center [784, 220] width 365 height 24
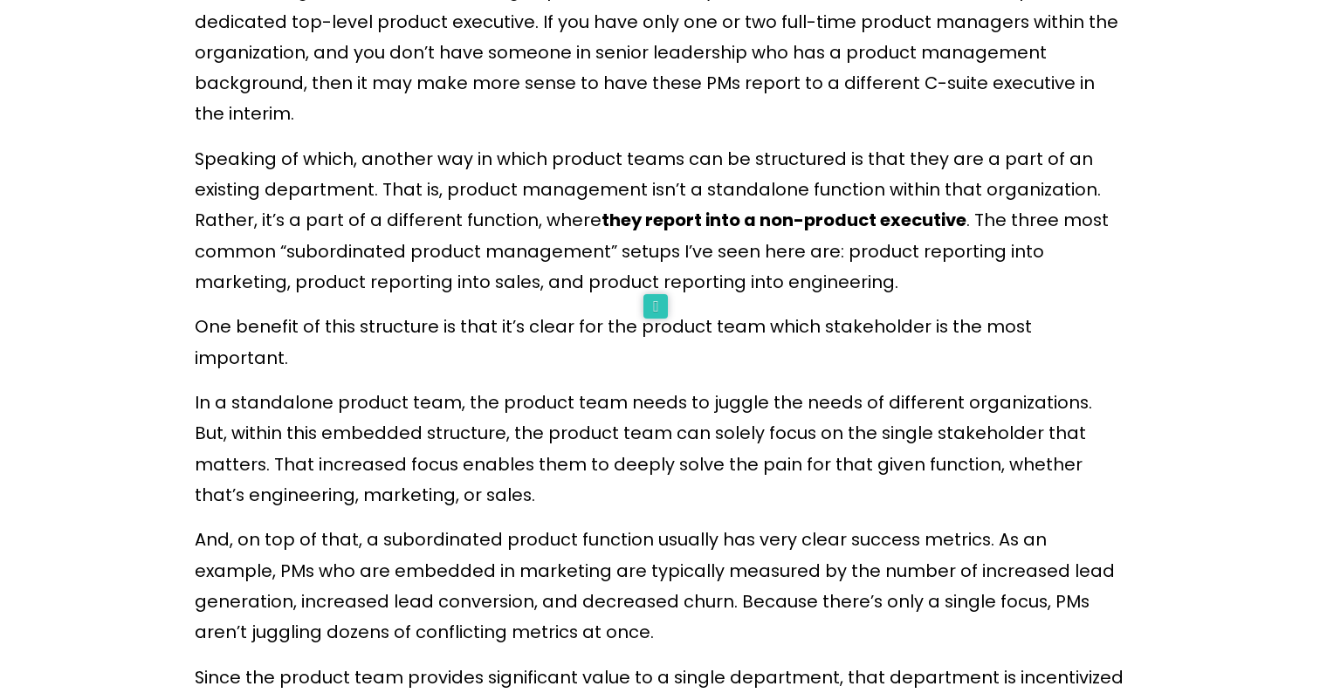
click at [850, 272] on p "Speaking of which, another way in which product teams can be structured is that…" at bounding box center [660, 221] width 931 height 155
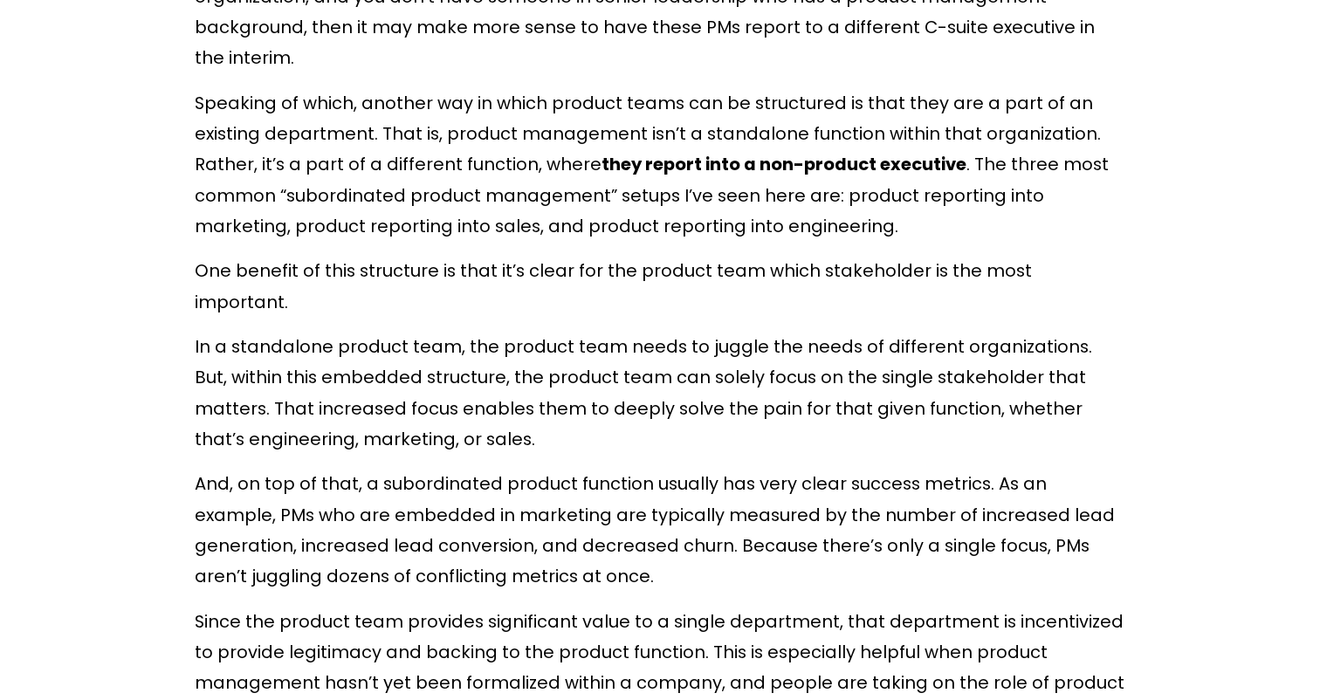
scroll to position [1971, 0]
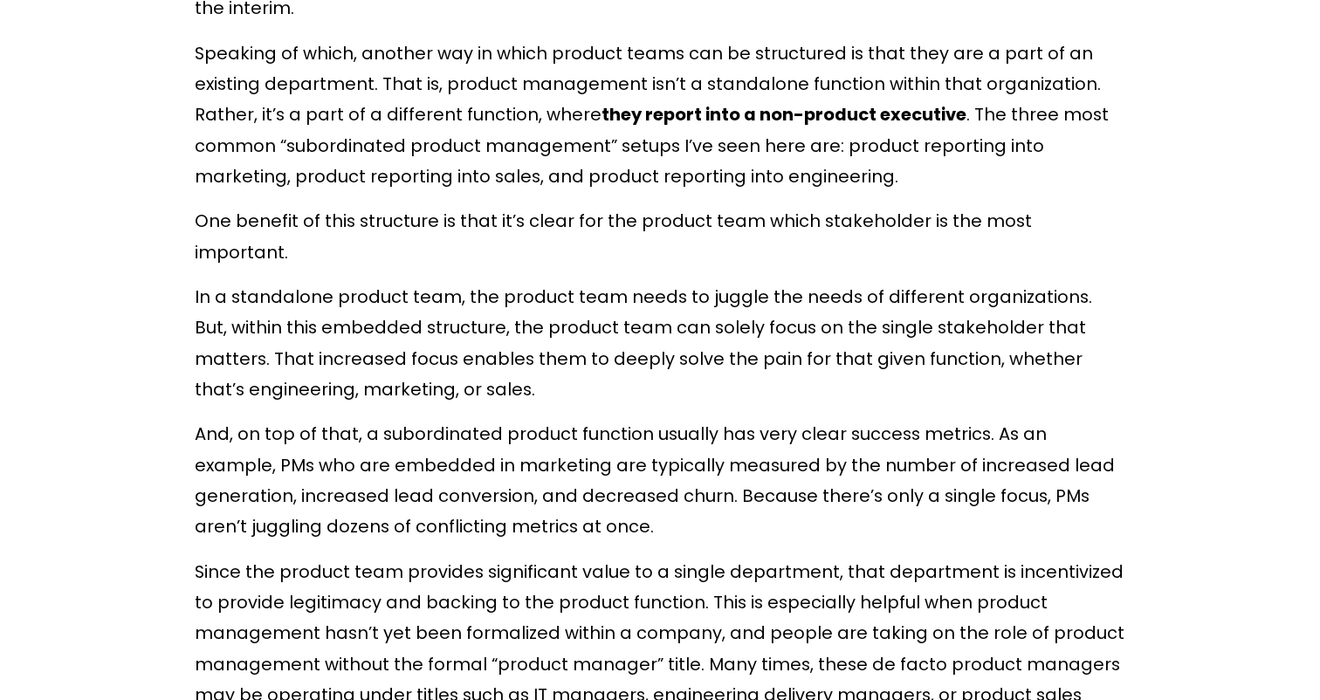
click at [864, 282] on p "In a standalone product team, the product team needs to juggle the needs of dif…" at bounding box center [660, 343] width 931 height 123
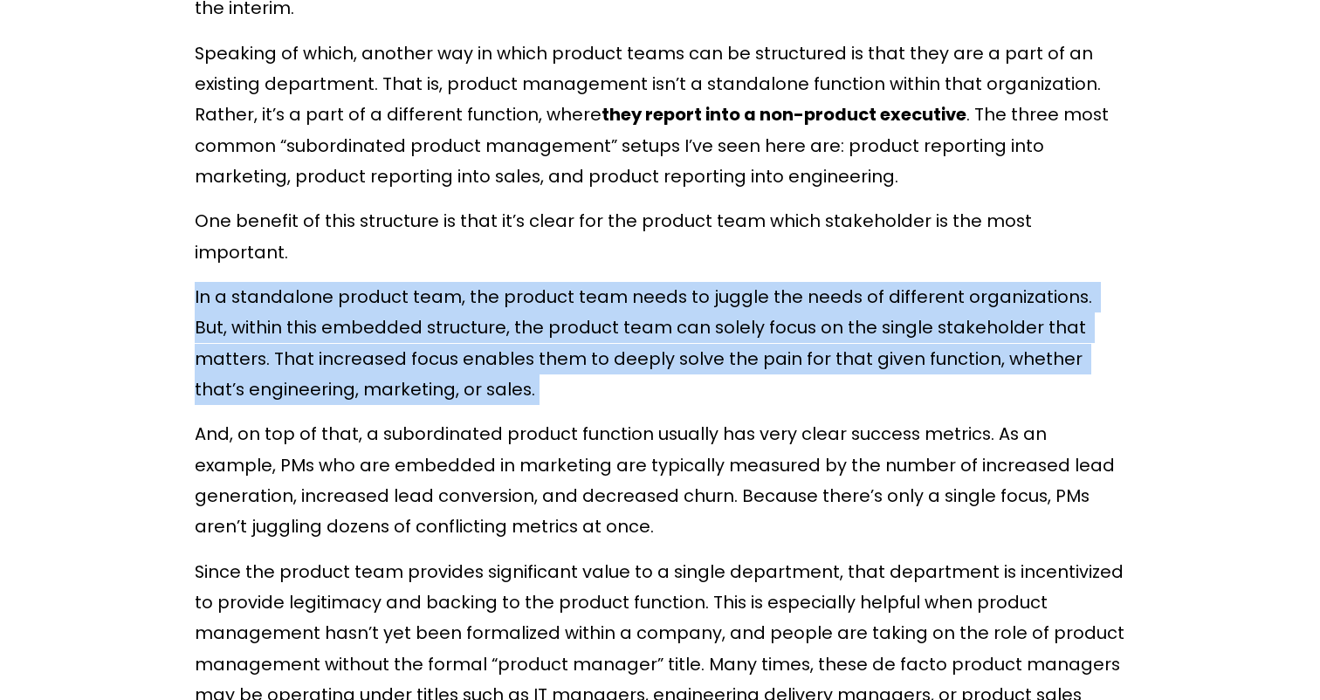
click at [864, 282] on p "In a standalone product team, the product team needs to juggle the needs of dif…" at bounding box center [660, 343] width 931 height 123
click at [849, 304] on p "In a standalone product team, the product team needs to juggle the needs of dif…" at bounding box center [660, 343] width 931 height 123
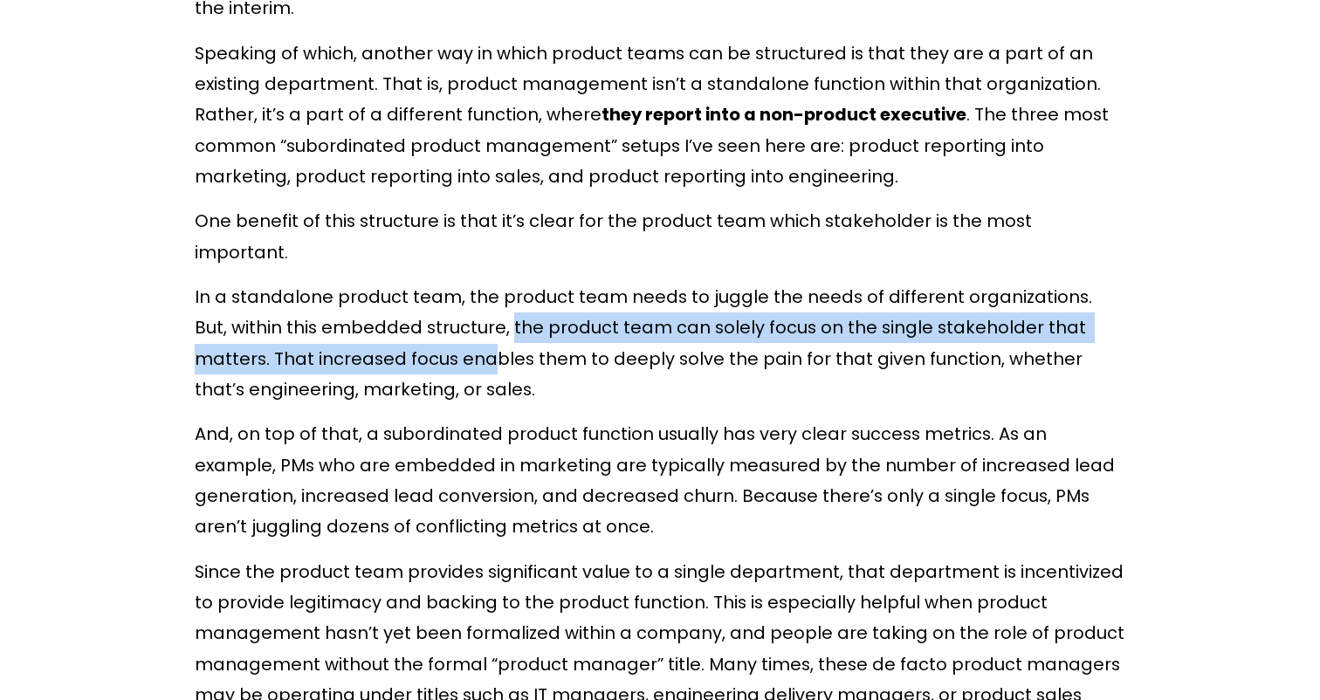
drag, startPoint x: 473, startPoint y: 298, endPoint x: 411, endPoint y: 336, distance: 72.9
click at [411, 336] on p "In a standalone product team, the product team needs to juggle the needs of dif…" at bounding box center [660, 343] width 931 height 123
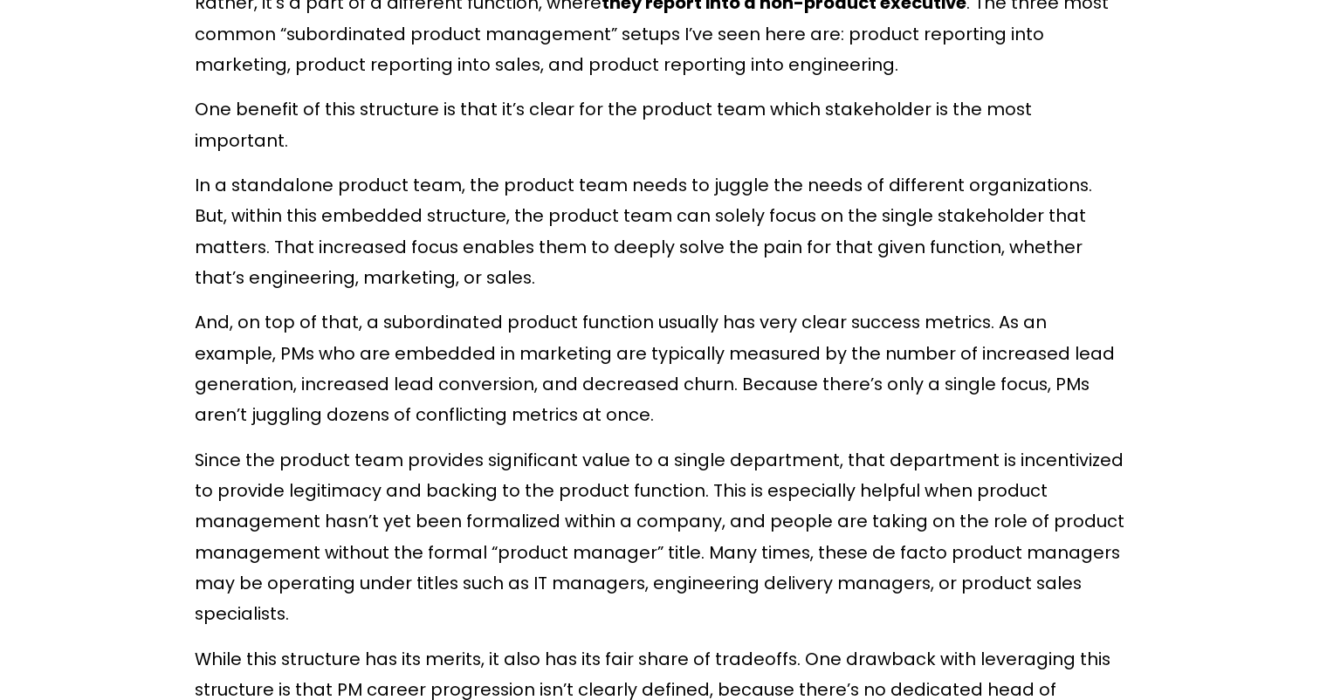
scroll to position [2105, 0]
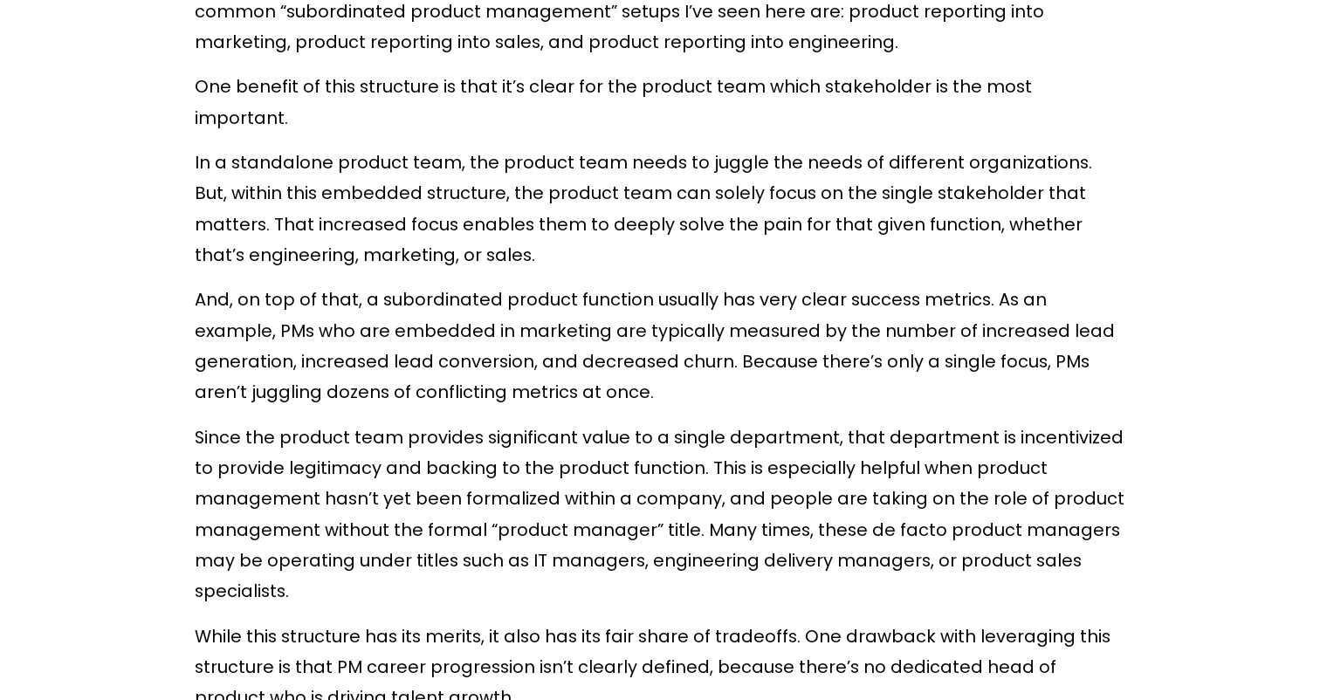
click at [572, 336] on p "And, on top of that, a subordinated product function usually has very clear suc…" at bounding box center [660, 346] width 931 height 123
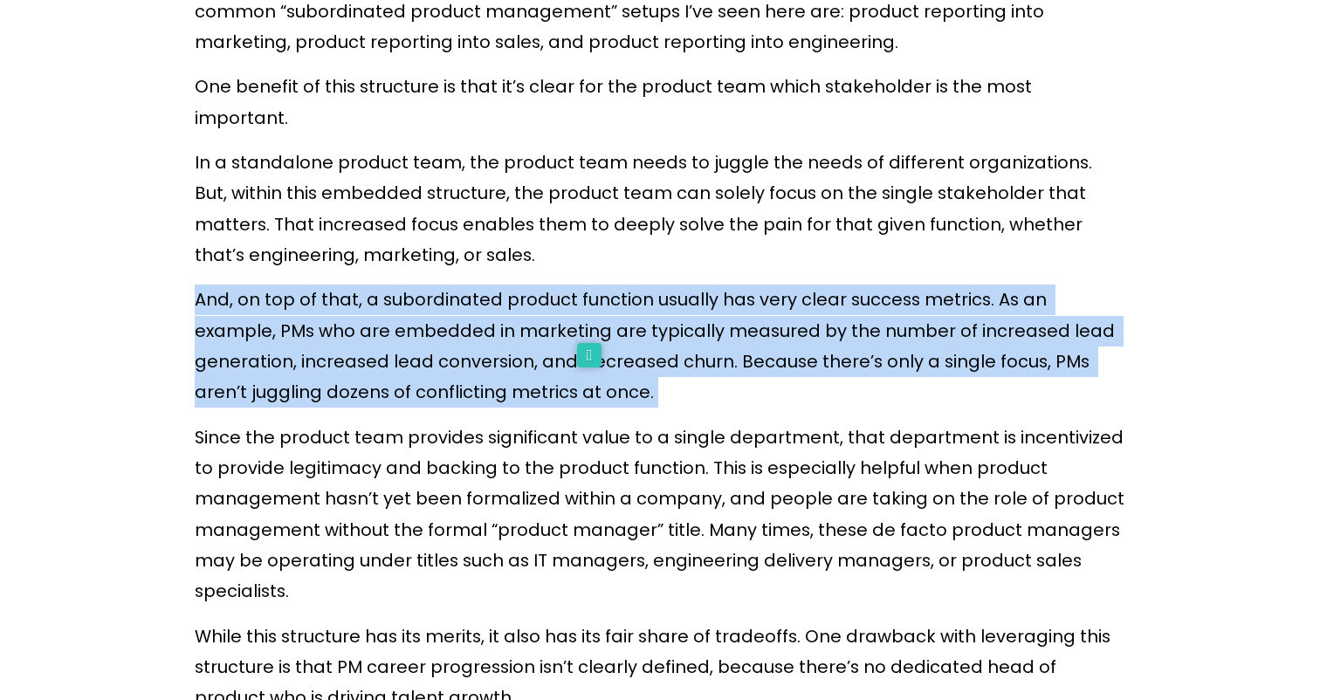
click at [572, 336] on p "And, on top of that, a subordinated product function usually has very clear suc…" at bounding box center [660, 346] width 931 height 123
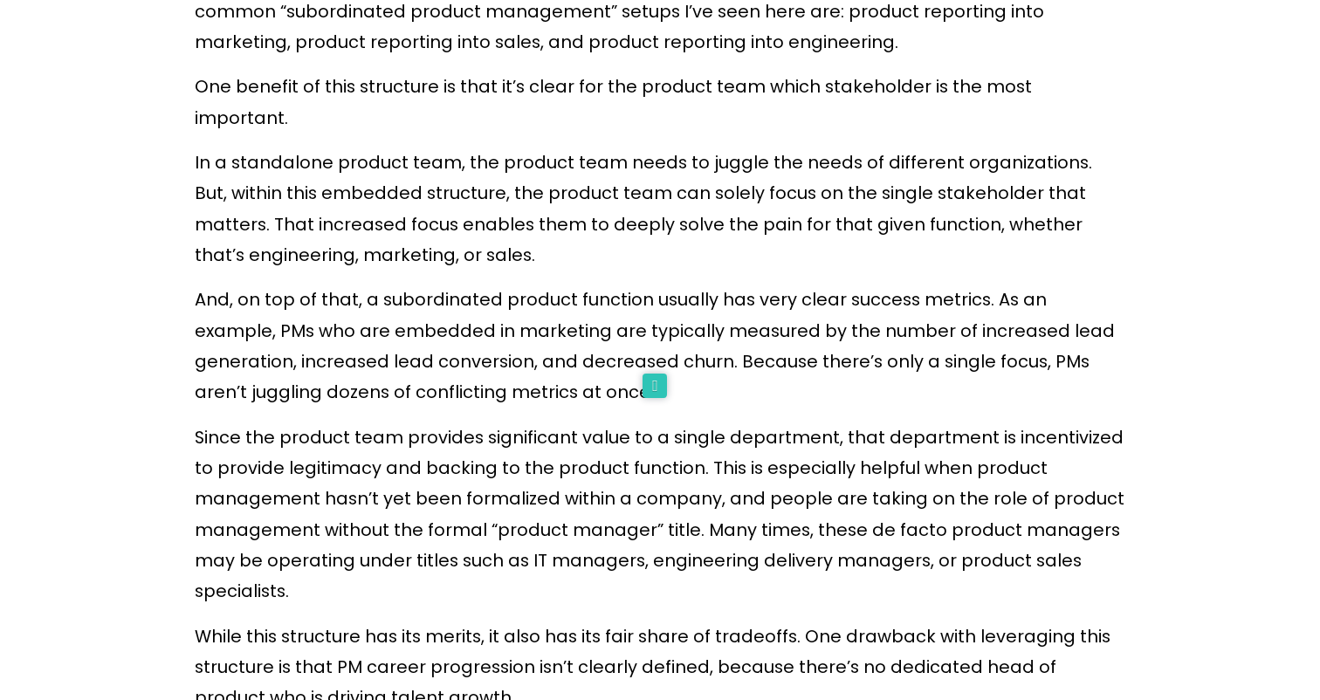
click at [645, 335] on p "And, on top of that, a subordinated product function usually has very clear suc…" at bounding box center [660, 346] width 931 height 123
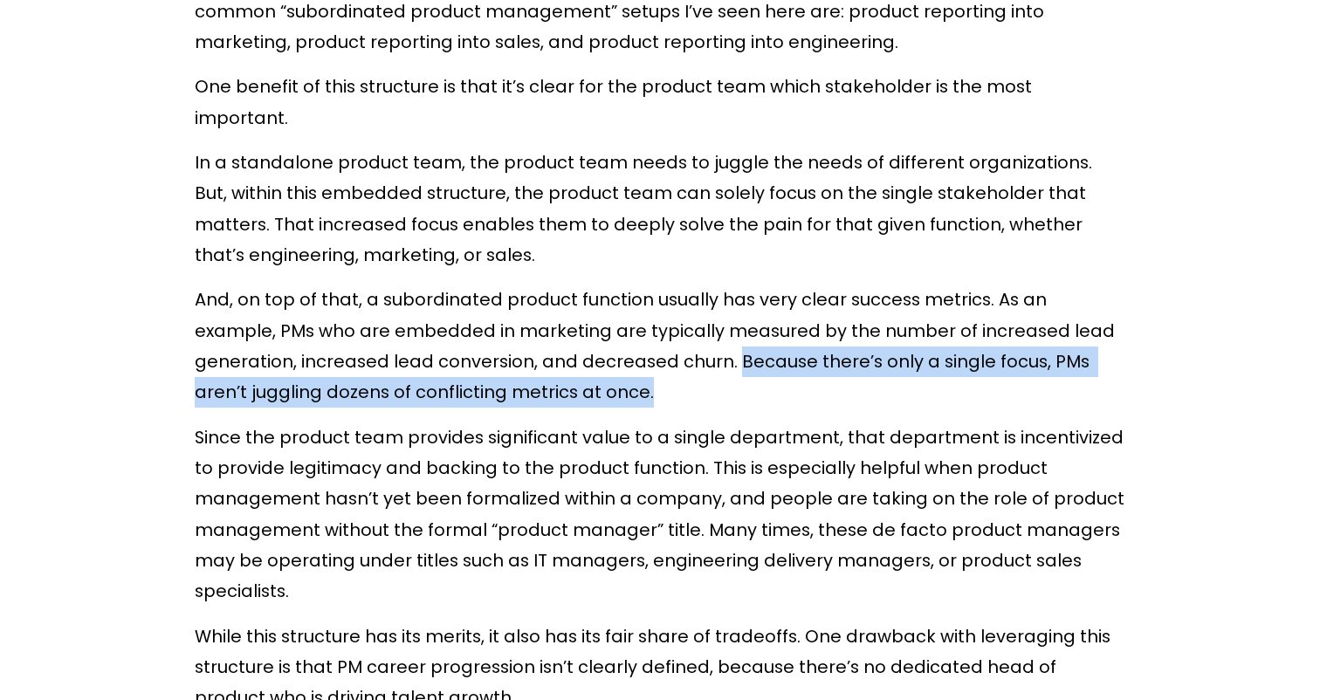
drag, startPoint x: 624, startPoint y: 330, endPoint x: 660, endPoint y: 352, distance: 41.9
click at [660, 352] on p "And, on top of that, a subordinated product function usually has very clear suc…" at bounding box center [660, 346] width 931 height 123
drag, startPoint x: 637, startPoint y: 327, endPoint x: 652, endPoint y: 354, distance: 30.5
click at [652, 354] on p "And, on top of that, a subordinated product function usually has very clear suc…" at bounding box center [660, 346] width 931 height 123
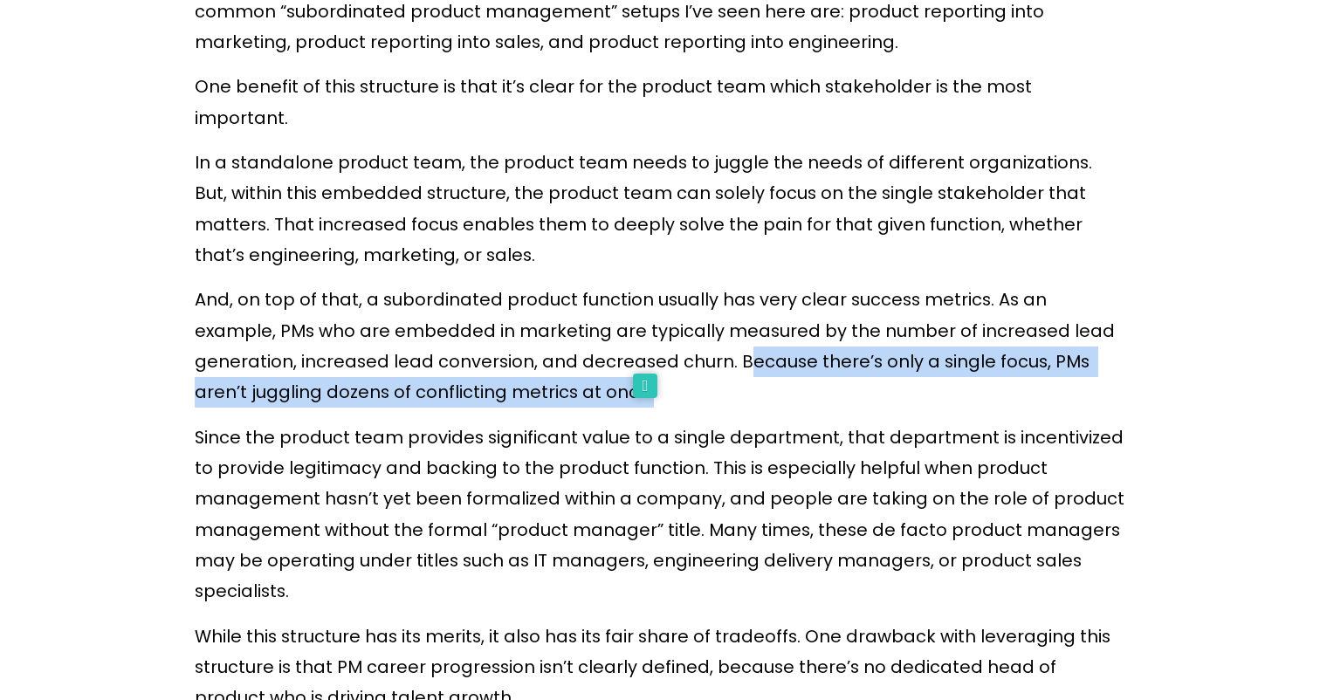
click at [652, 354] on p "And, on top of that, a subordinated product function usually has very clear suc…" at bounding box center [660, 346] width 931 height 123
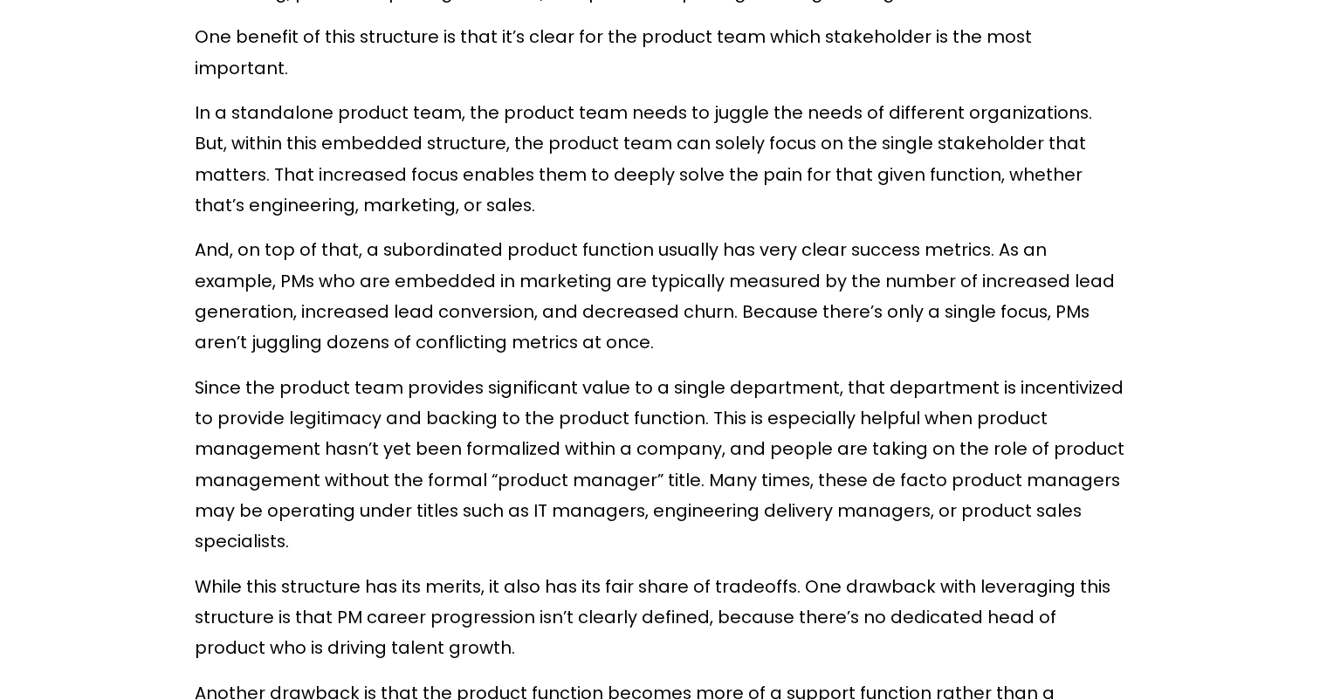
scroll to position [2193, 0]
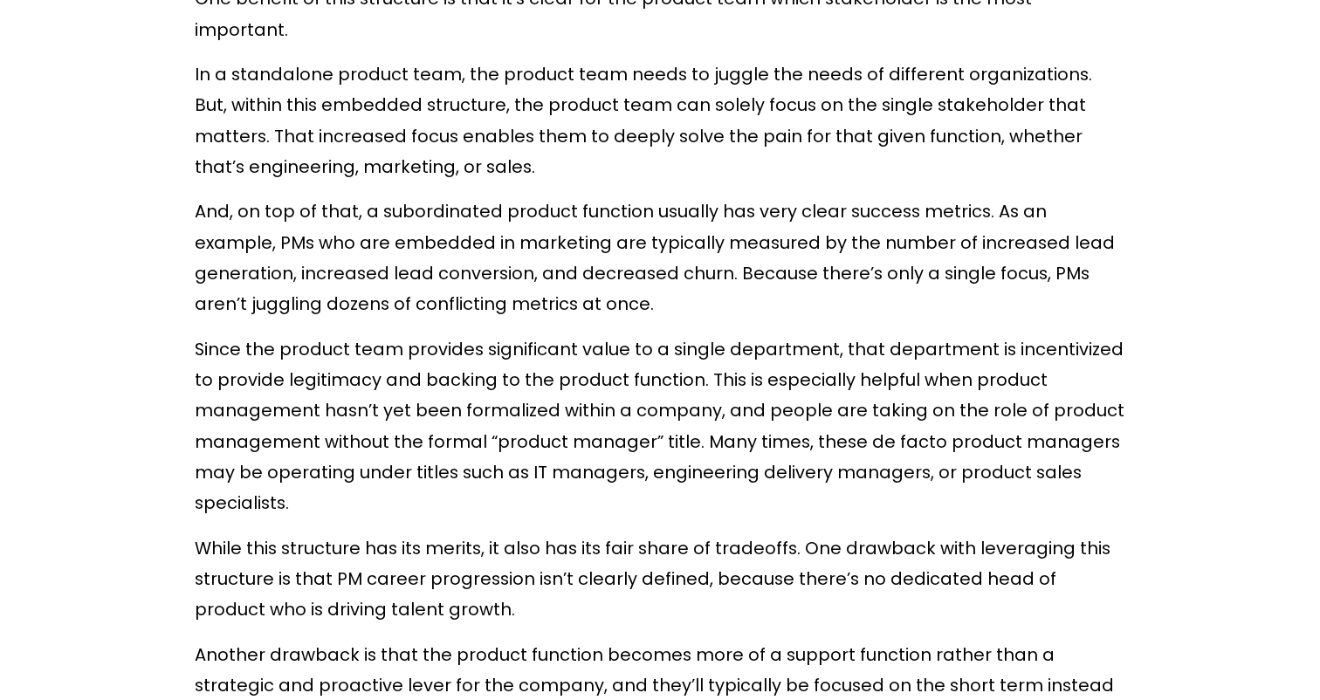
click at [484, 280] on p "And, on top of that, a subordinated product function usually has very clear suc…" at bounding box center [660, 257] width 931 height 123
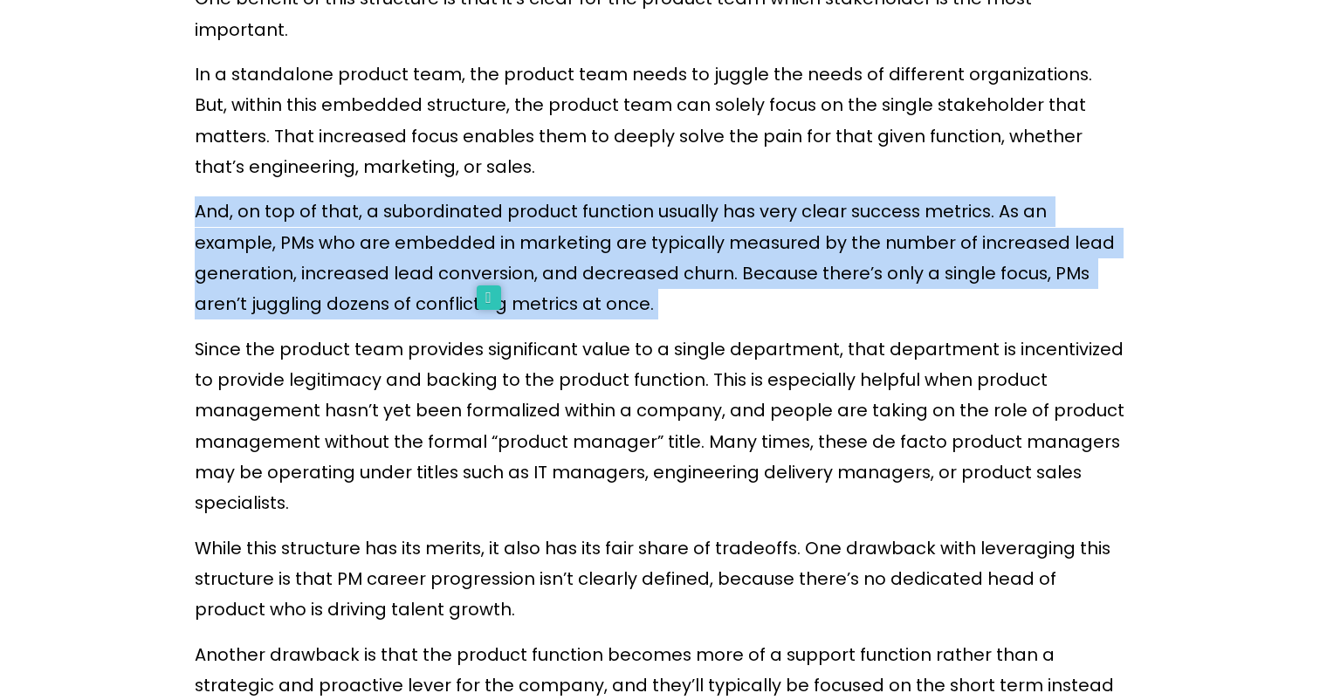
click at [484, 280] on p "And, on top of that, a subordinated product function usually has very clear suc…" at bounding box center [660, 257] width 931 height 123
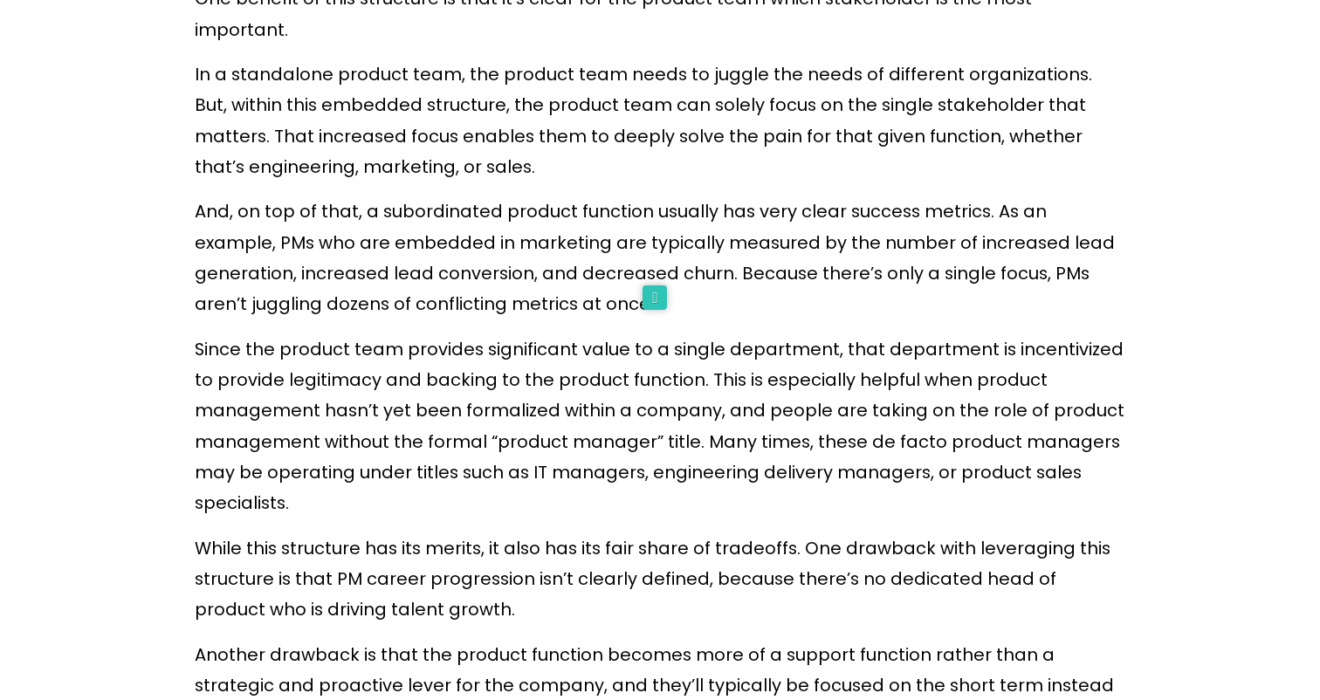
click at [492, 430] on p "Since the product team provides significant value to a single department, that …" at bounding box center [660, 426] width 931 height 185
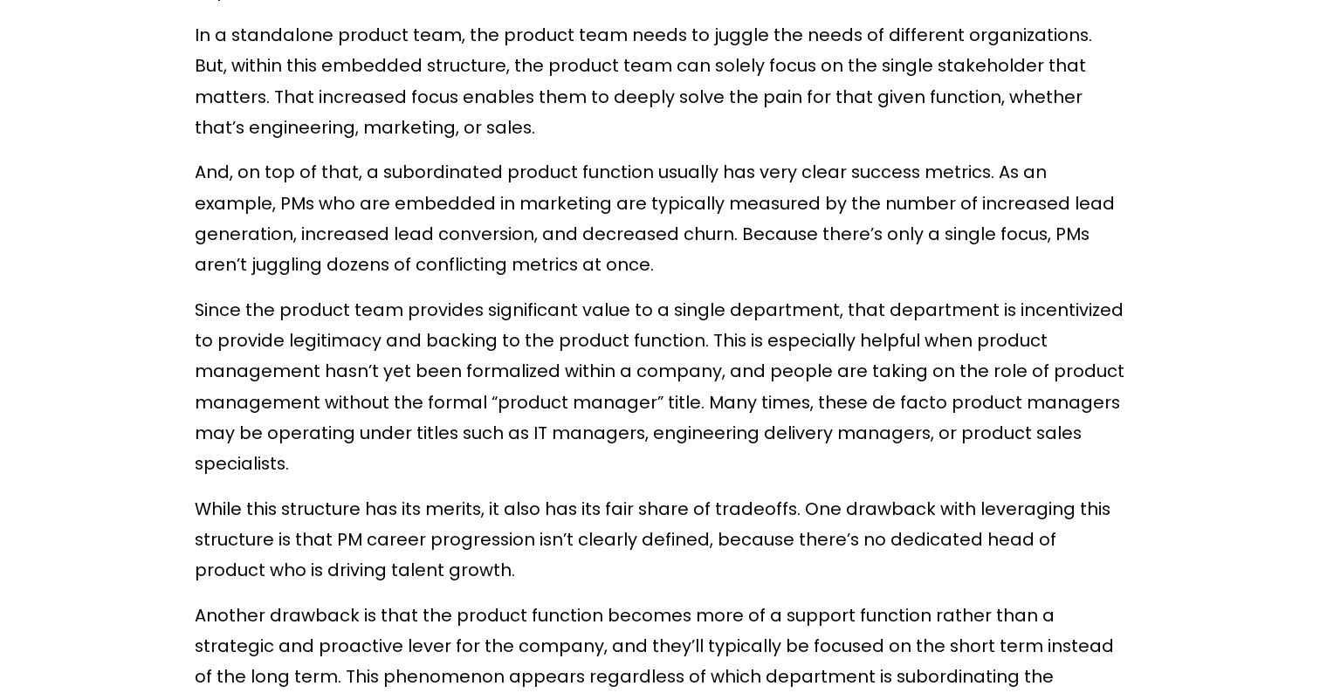
scroll to position [2255, 0]
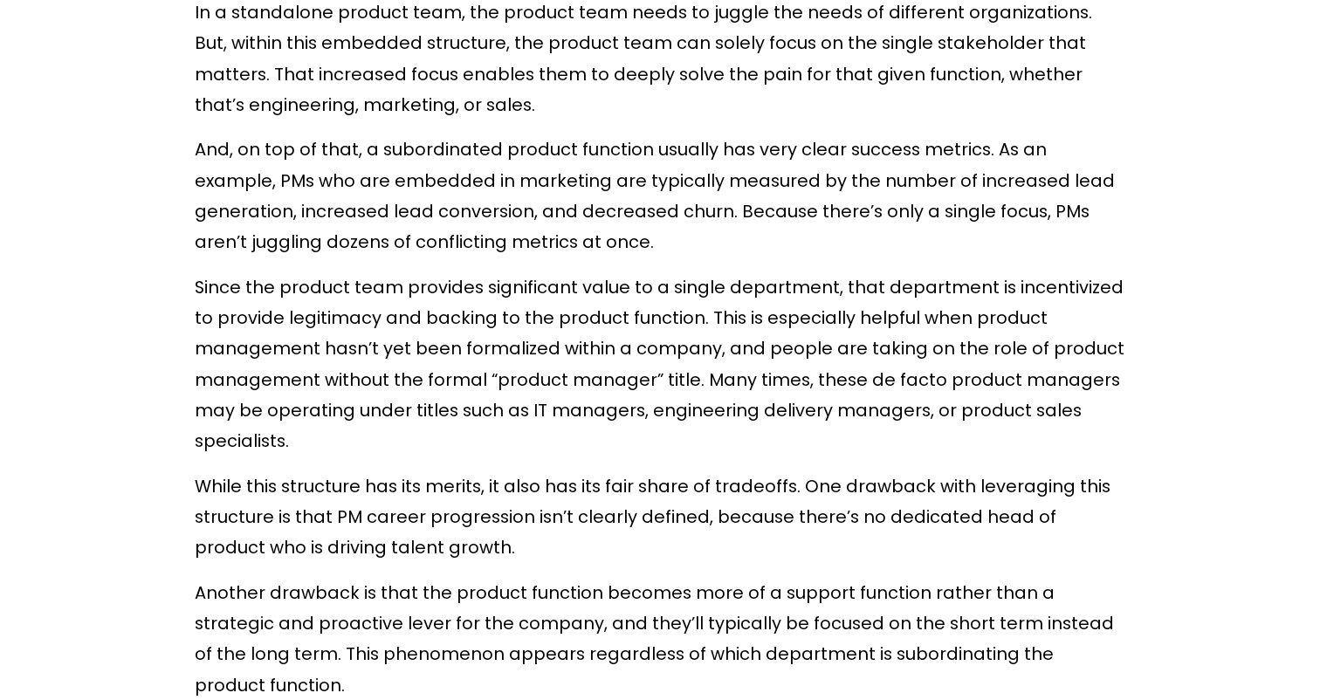
click at [527, 279] on p "Since the product team provides significant value to a single department, that …" at bounding box center [660, 364] width 931 height 185
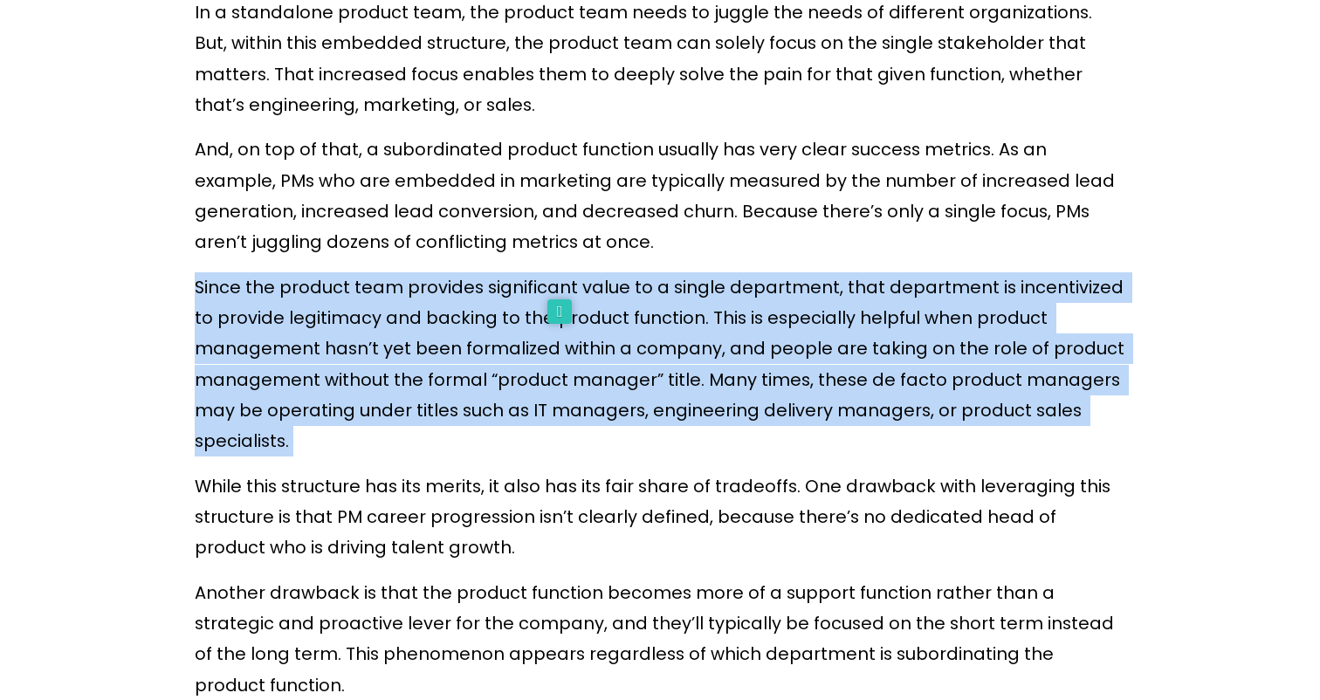
click at [527, 279] on p "Since the product team provides significant value to a single department, that …" at bounding box center [660, 364] width 931 height 185
click at [527, 278] on p "Since the product team provides significant value to a single department, that …" at bounding box center [660, 364] width 931 height 185
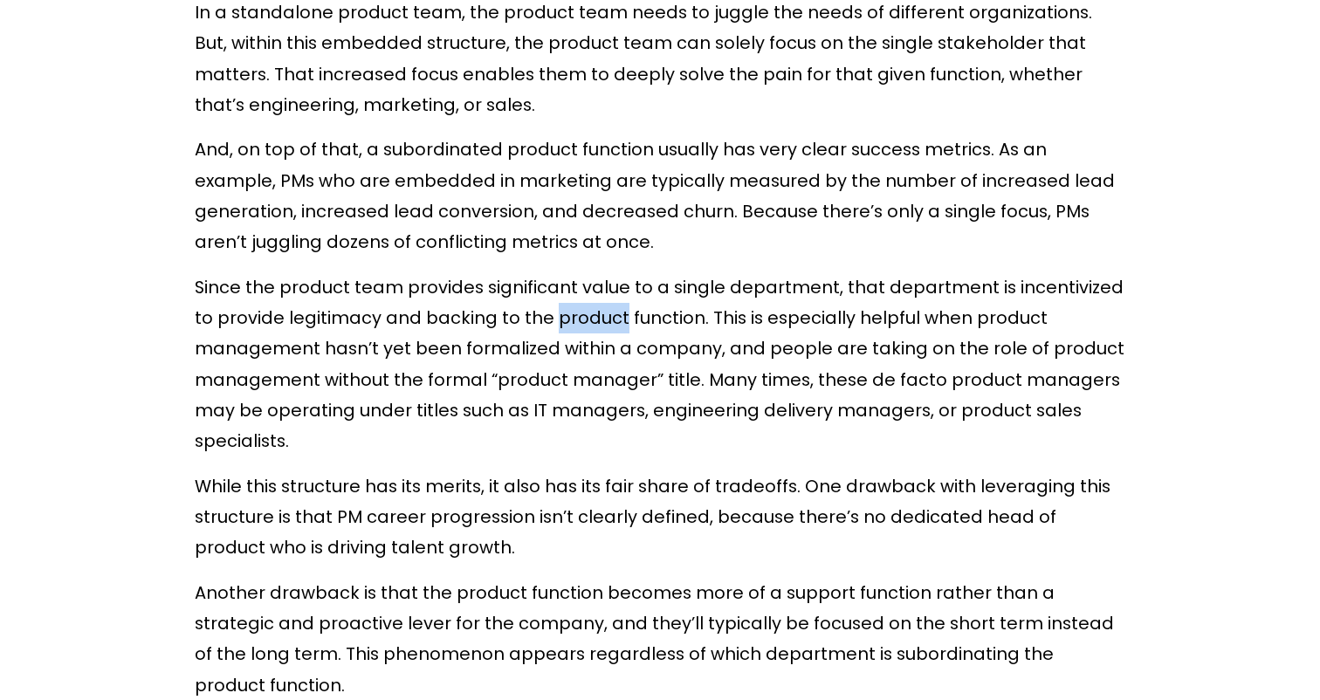
click at [527, 278] on p "Since the product team provides significant value to a single department, that …" at bounding box center [660, 364] width 931 height 185
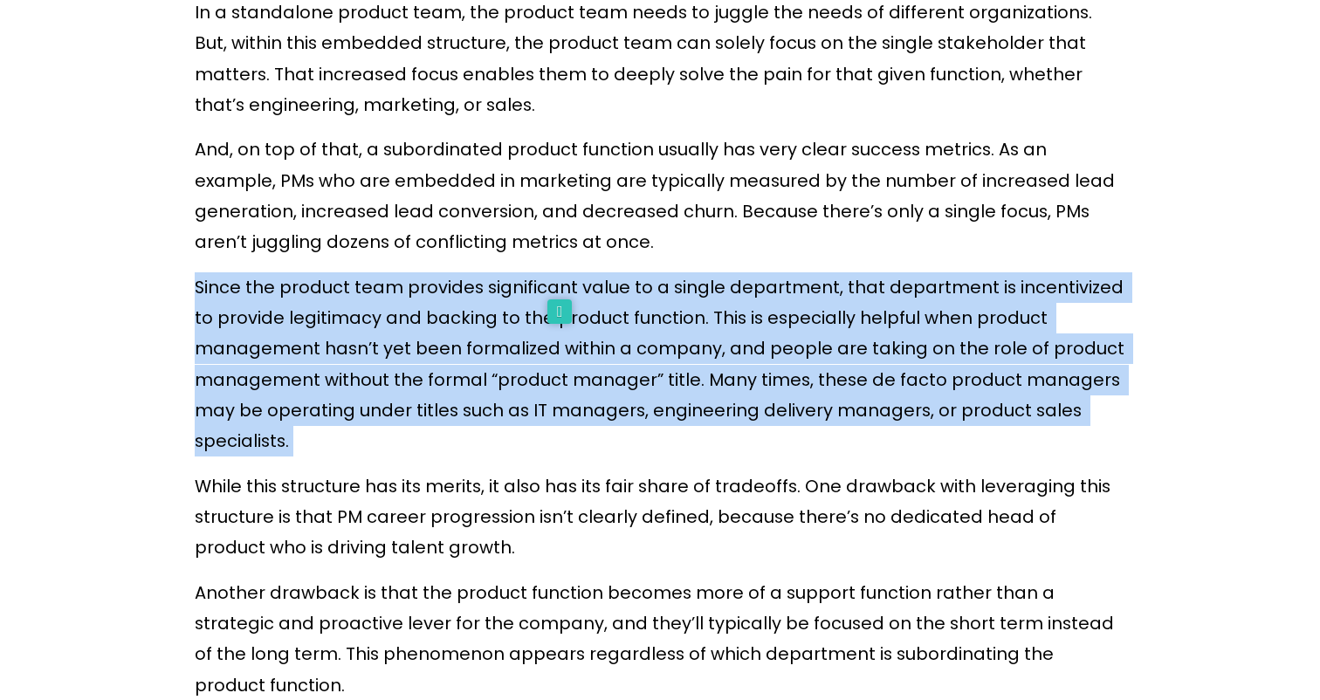
click at [527, 278] on p "Since the product team provides significant value to a single department, that …" at bounding box center [660, 364] width 931 height 185
click at [527, 279] on p "Since the product team provides significant value to a single department, that …" at bounding box center [660, 364] width 931 height 185
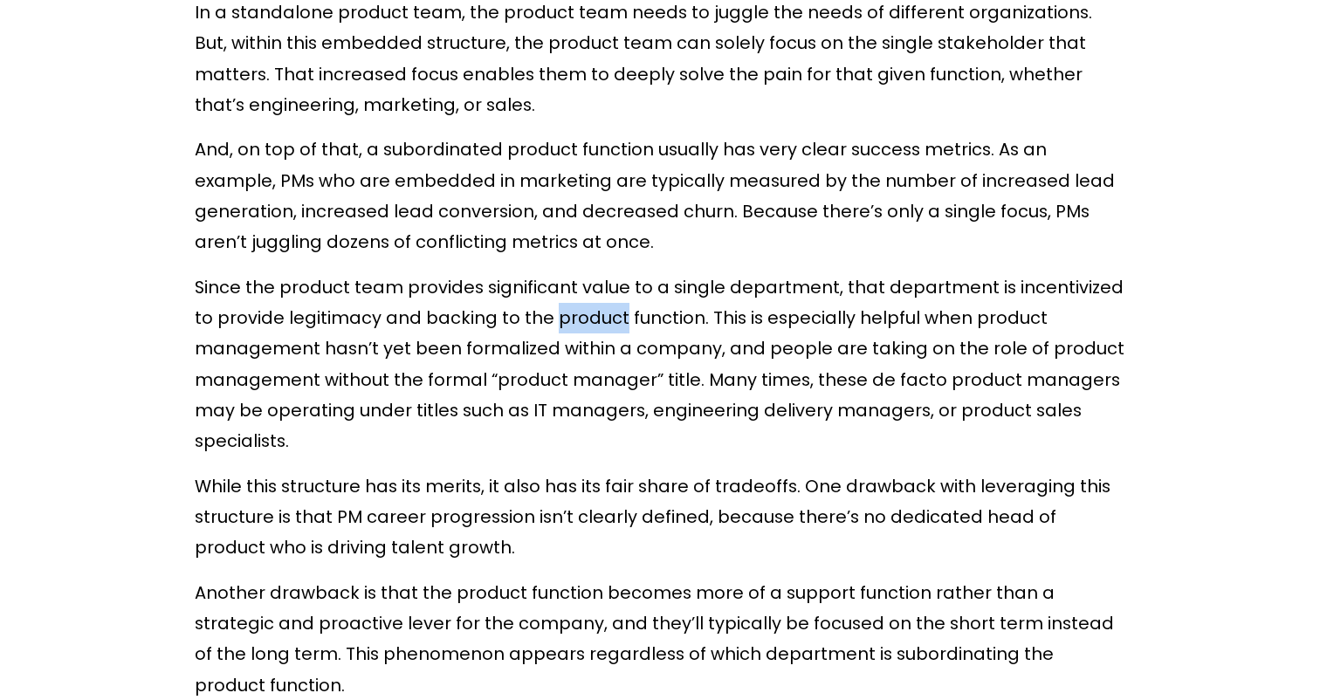
click at [527, 279] on p "Since the product team provides significant value to a single department, that …" at bounding box center [660, 364] width 931 height 185
click at [671, 284] on p "Since the product team provides significant value to a single department, that …" at bounding box center [660, 364] width 931 height 185
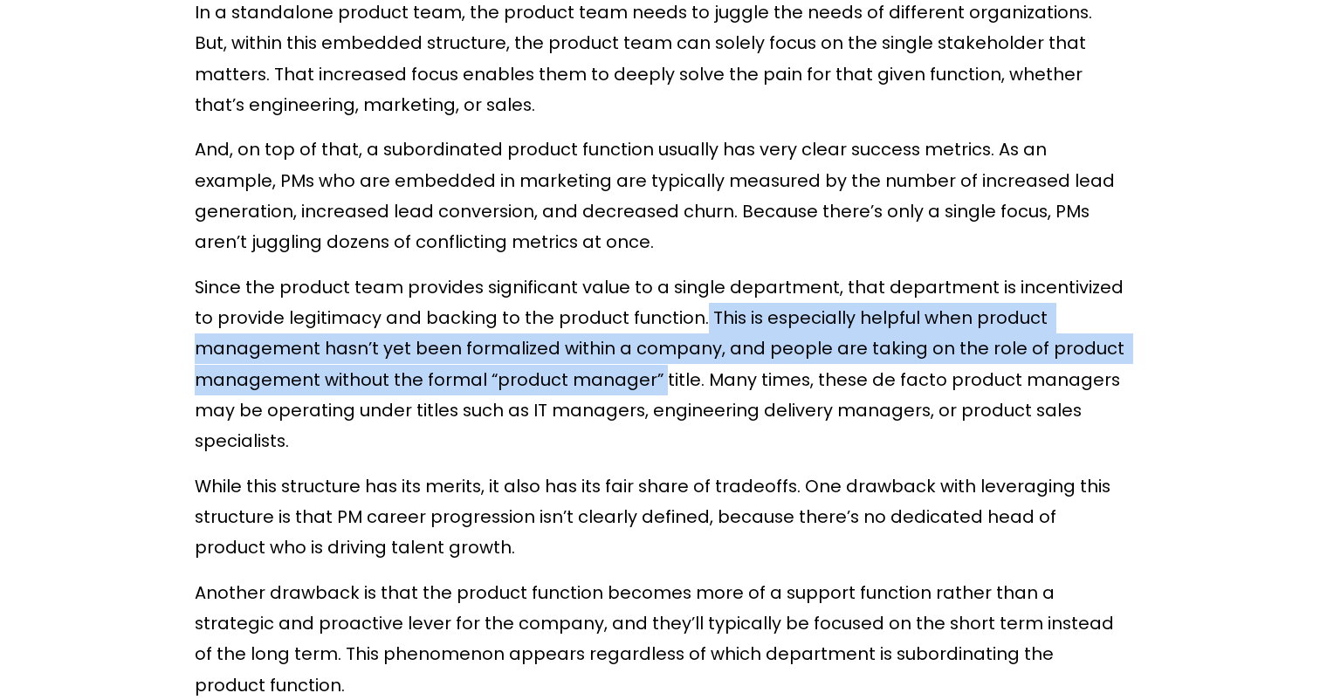
drag, startPoint x: 671, startPoint y: 284, endPoint x: 653, endPoint y: 355, distance: 73.7
click at [653, 355] on p "Since the product team provides significant value to a single department, that …" at bounding box center [660, 364] width 931 height 185
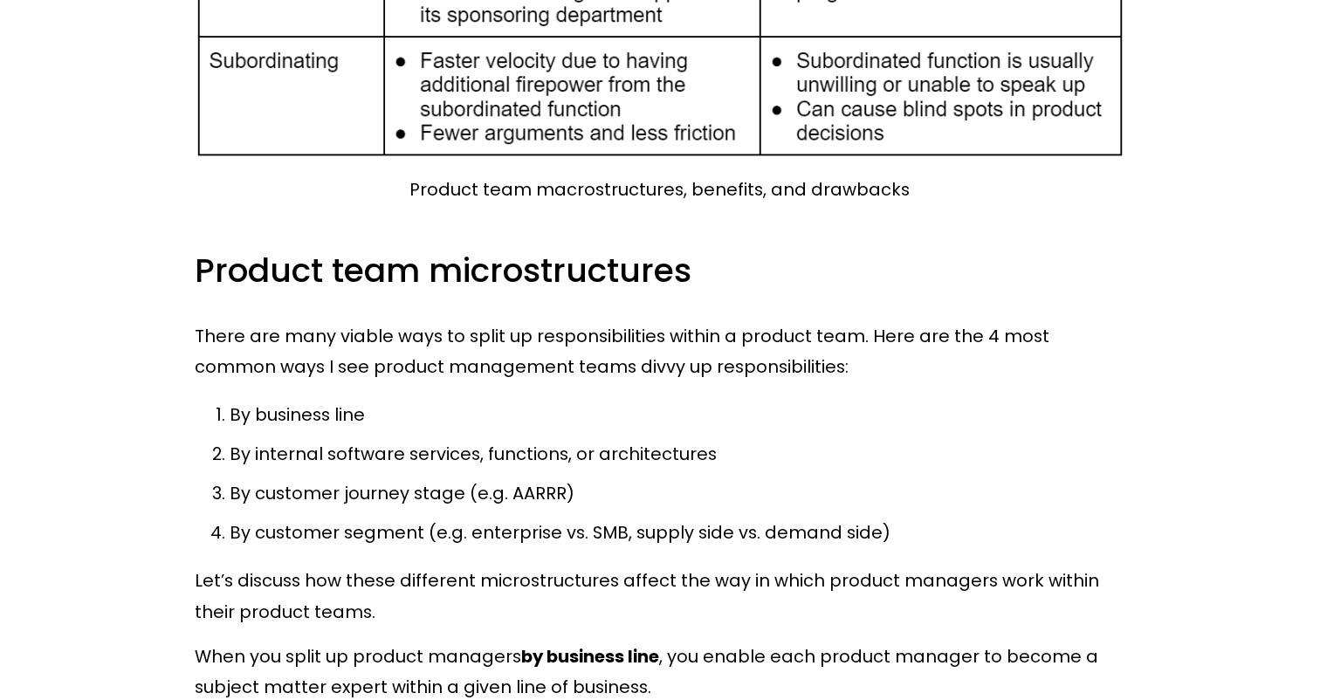
scroll to position [4417, 0]
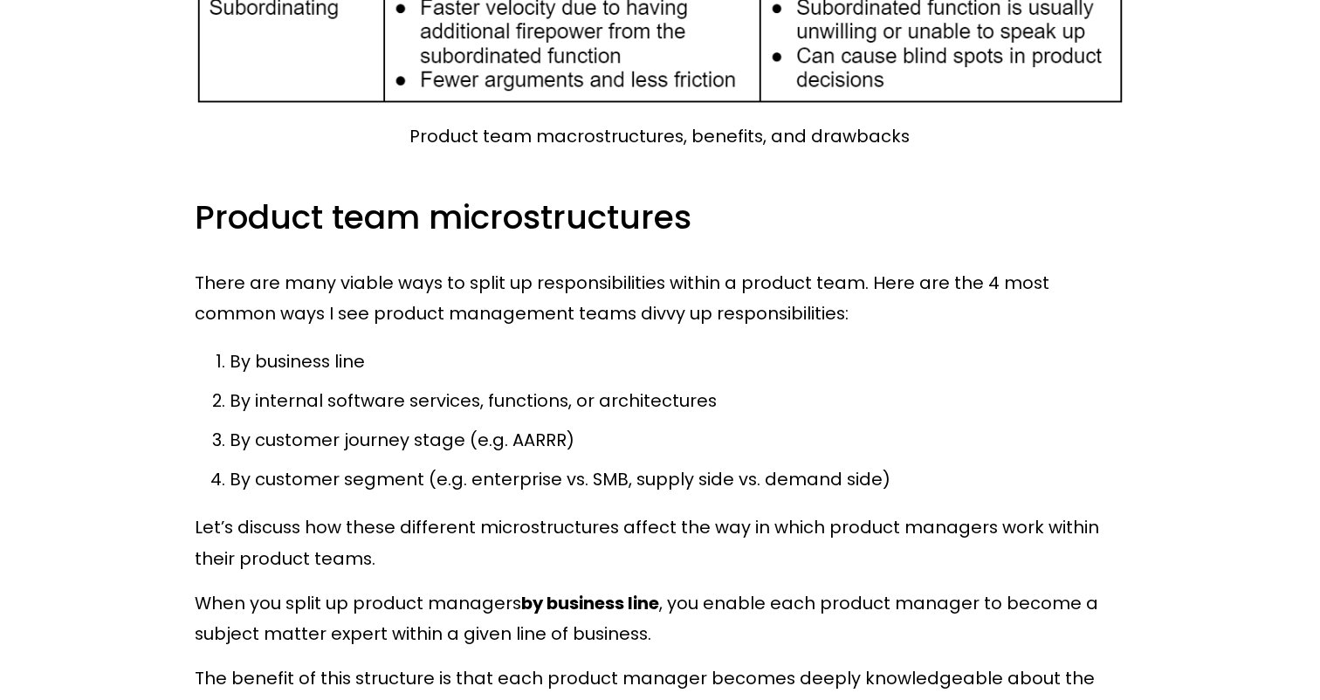
click at [205, 268] on p "There are many viable ways to split up responsibilities within a product team. …" at bounding box center [660, 299] width 931 height 62
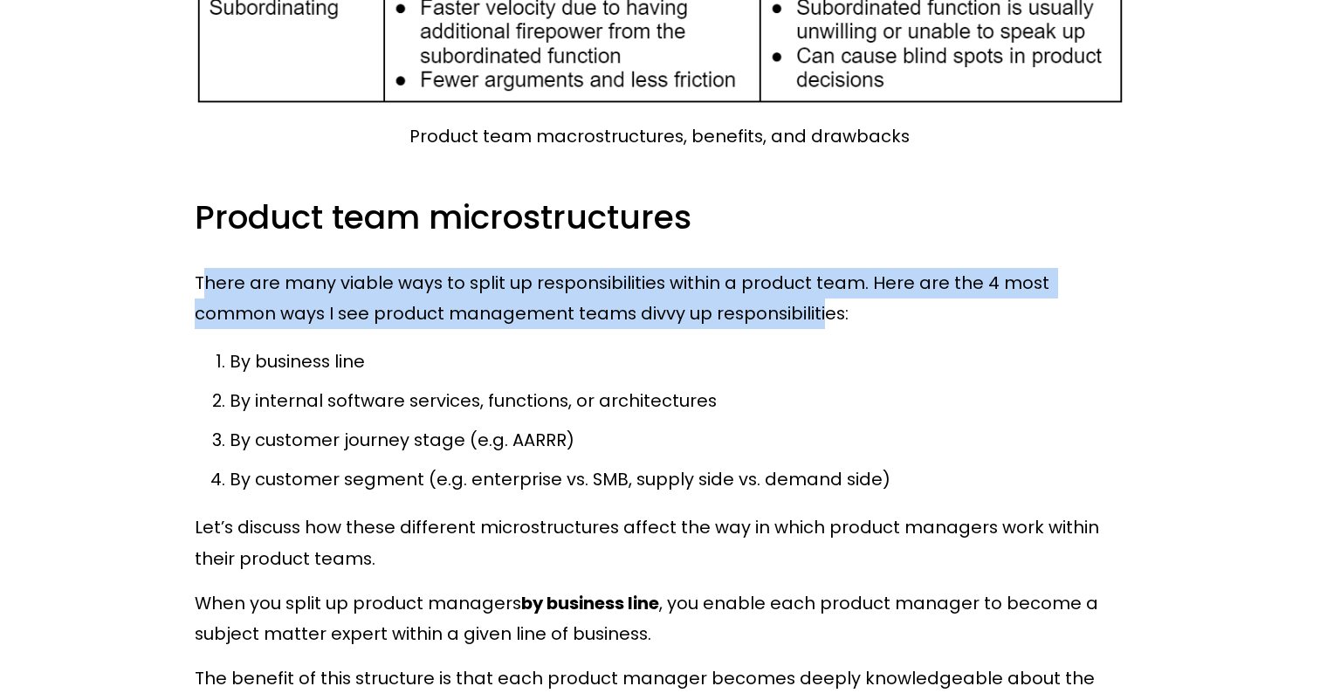
drag, startPoint x: 205, startPoint y: 192, endPoint x: 731, endPoint y: 215, distance: 526.1
click at [731, 268] on p "There are many viable ways to split up responsibilities within a product team. …" at bounding box center [660, 299] width 931 height 62
drag, startPoint x: 190, startPoint y: 190, endPoint x: 786, endPoint y: 217, distance: 596.1
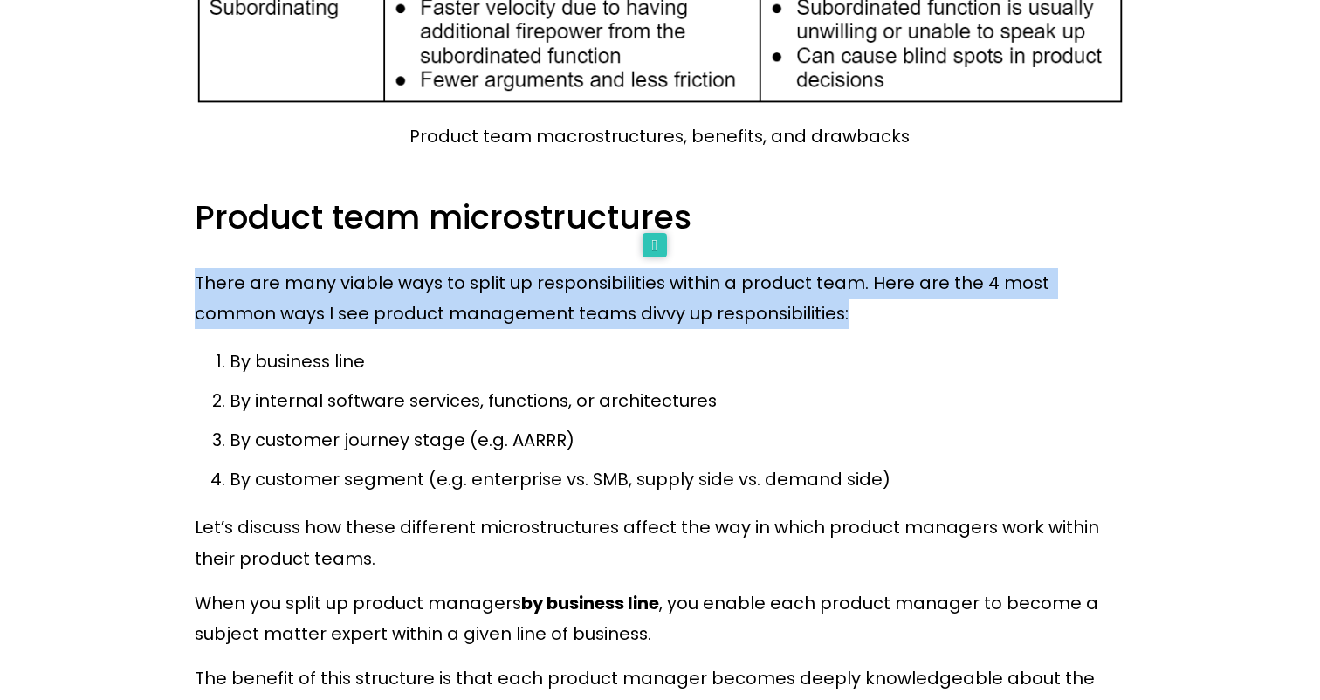
click at [786, 268] on p "There are many viable ways to split up responsibilities within a product team. …" at bounding box center [660, 299] width 931 height 62
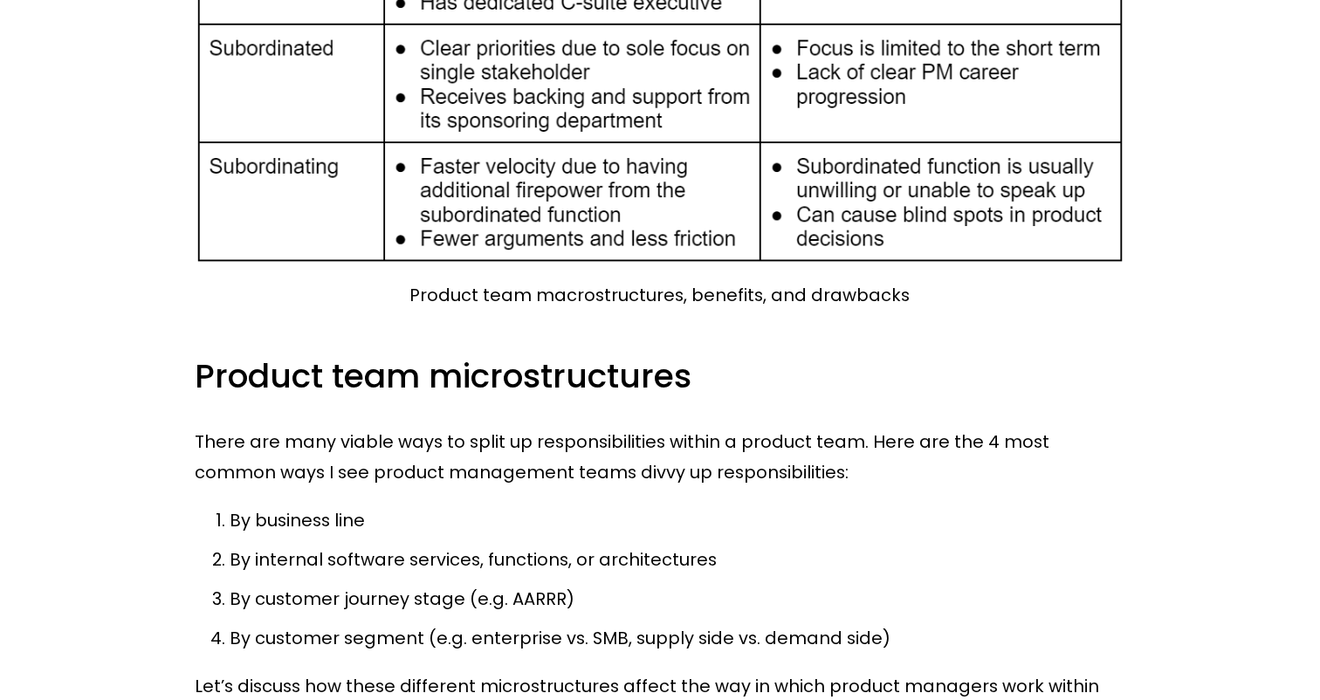
scroll to position [4250, 0]
